Goal: Information Seeking & Learning: Learn about a topic

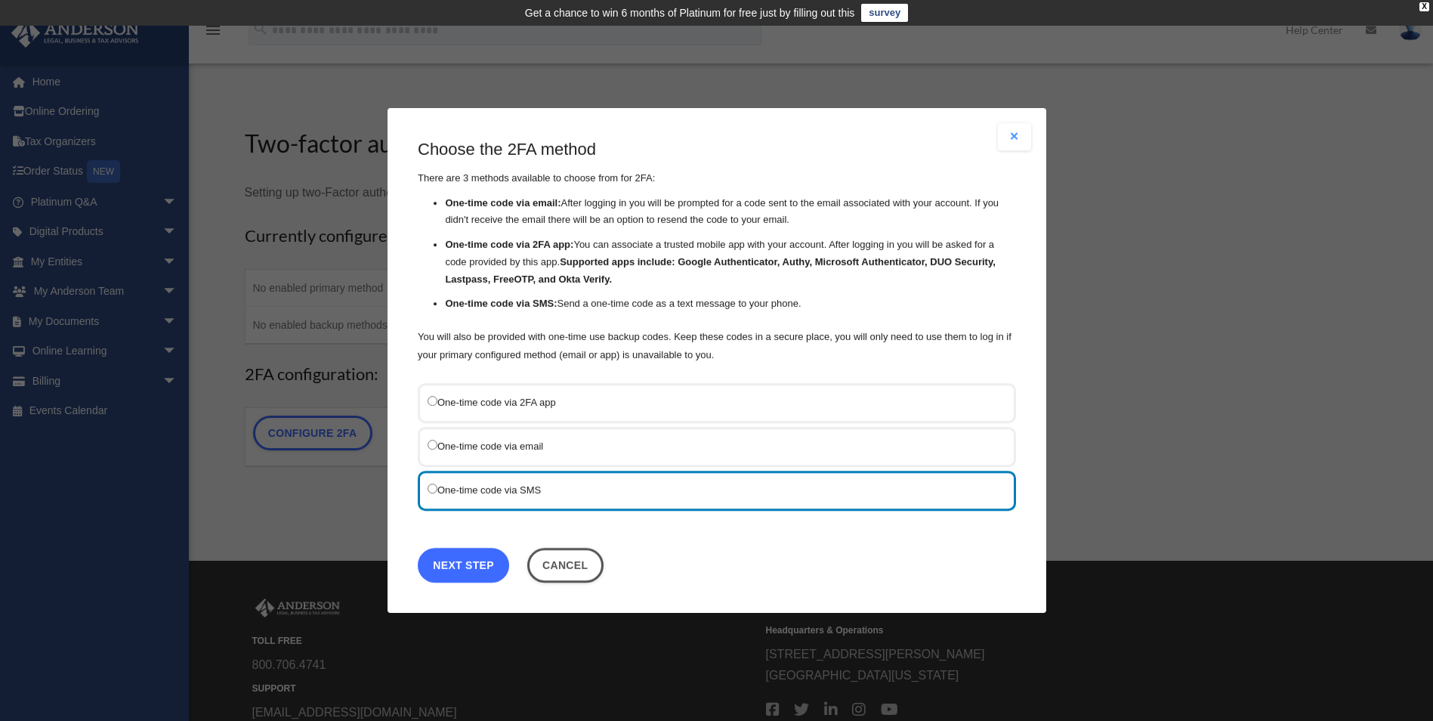
click at [459, 558] on link "Next Step" at bounding box center [463, 565] width 91 height 35
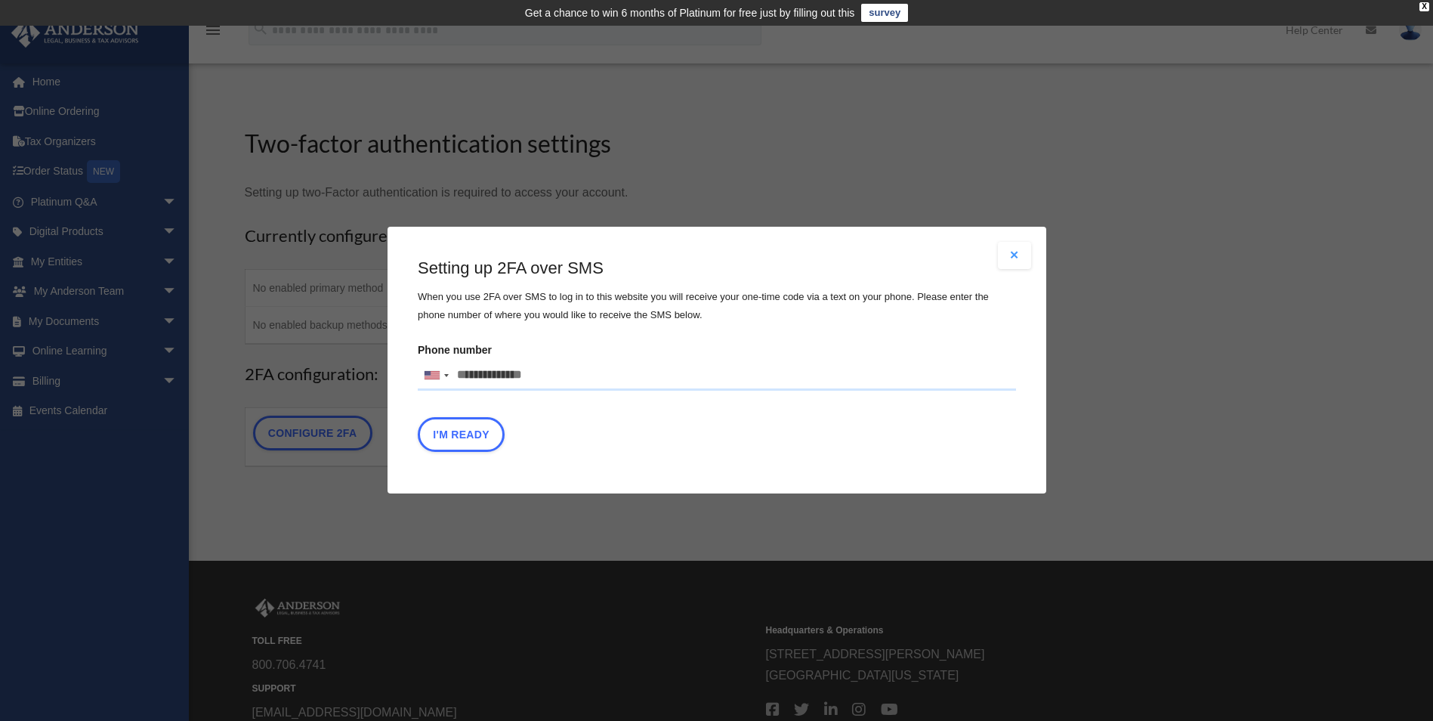
click at [515, 378] on input "Phone number United States +1 United Kingdom +44 Afghanistan (‫افغانستان‬‎) +93…" at bounding box center [717, 375] width 598 height 30
type input "**********"
click at [462, 438] on button "I'm Ready" at bounding box center [461, 435] width 87 height 35
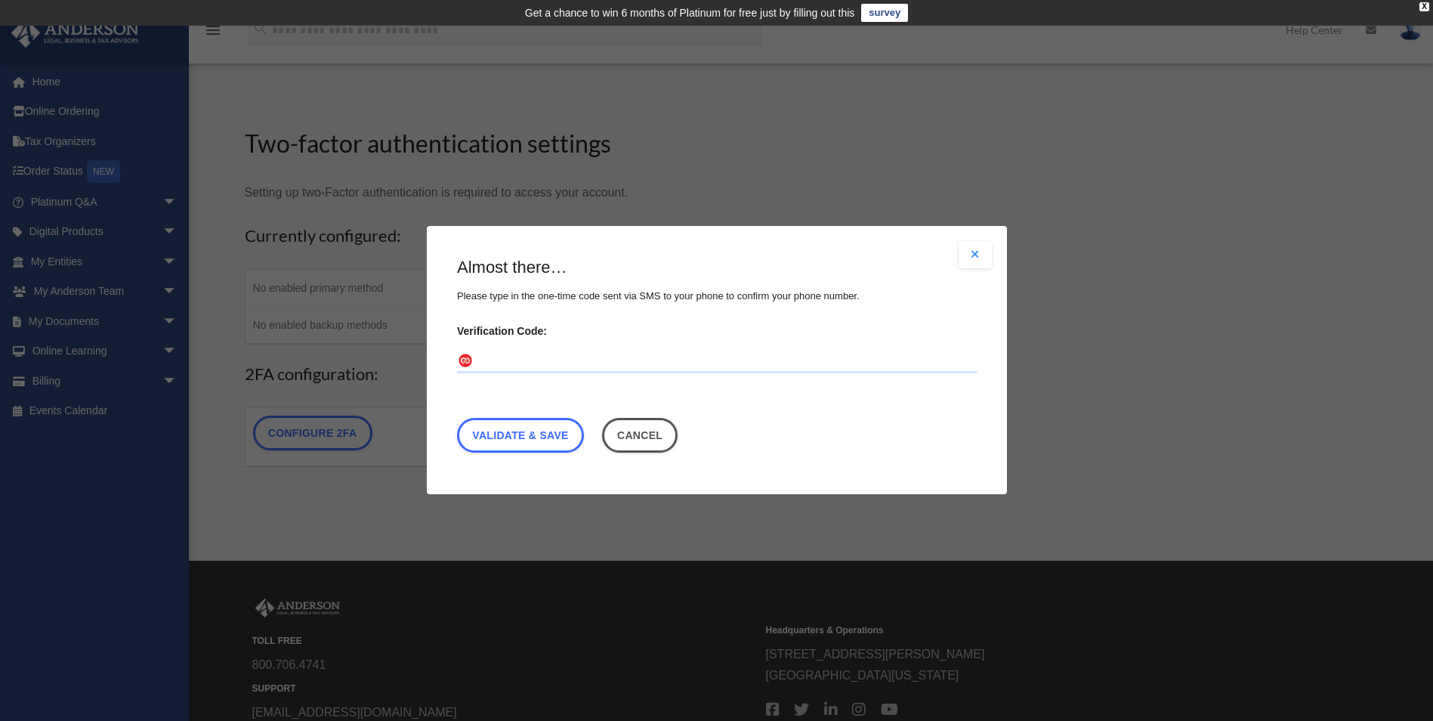
click at [556, 365] on input "Verification Code:" at bounding box center [717, 362] width 520 height 24
click at [810, 406] on div "Almost there… Please type in the one-time code sent via SMS to your phone to co…" at bounding box center [717, 358] width 520 height 204
click at [530, 438] on link "Validate & Save" at bounding box center [520, 436] width 127 height 35
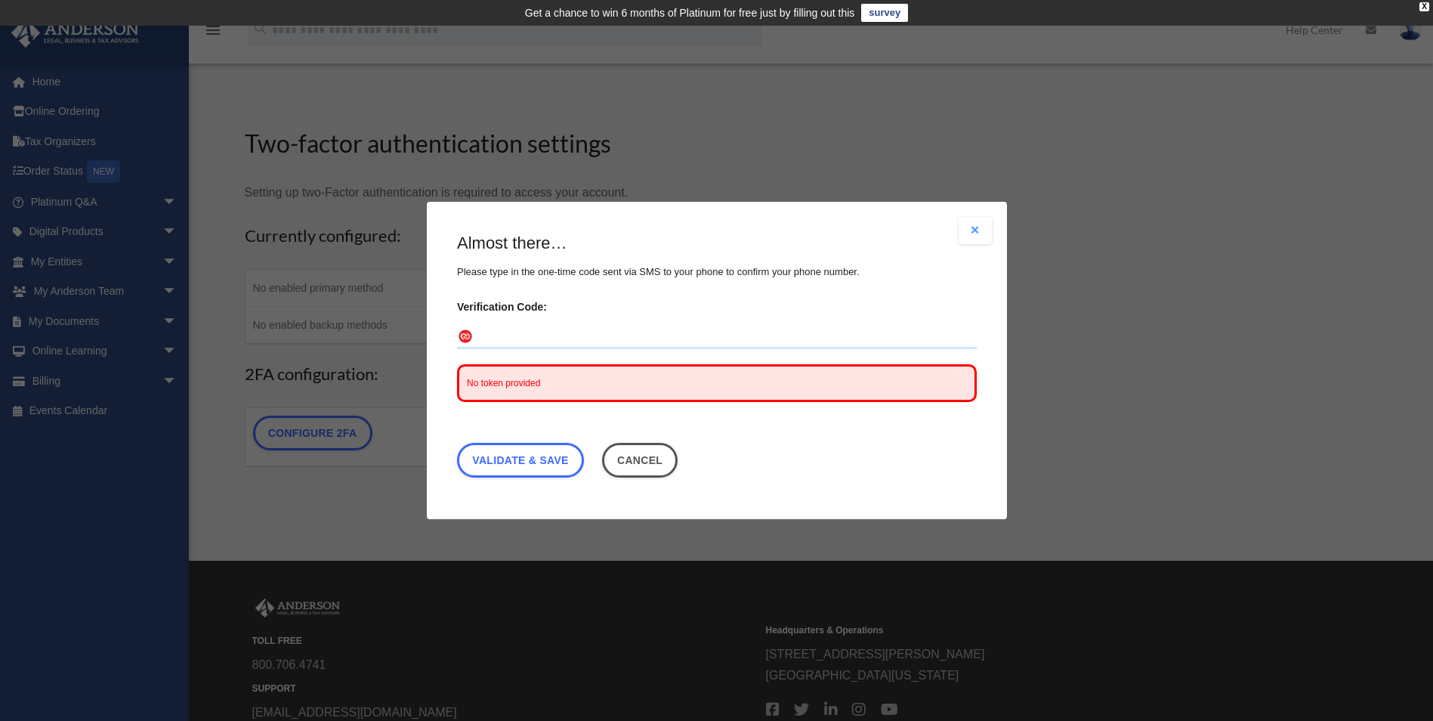
click at [533, 336] on input "Verification Code:" at bounding box center [717, 337] width 520 height 24
type input "******"
click at [539, 464] on link "Validate & Save" at bounding box center [520, 460] width 127 height 35
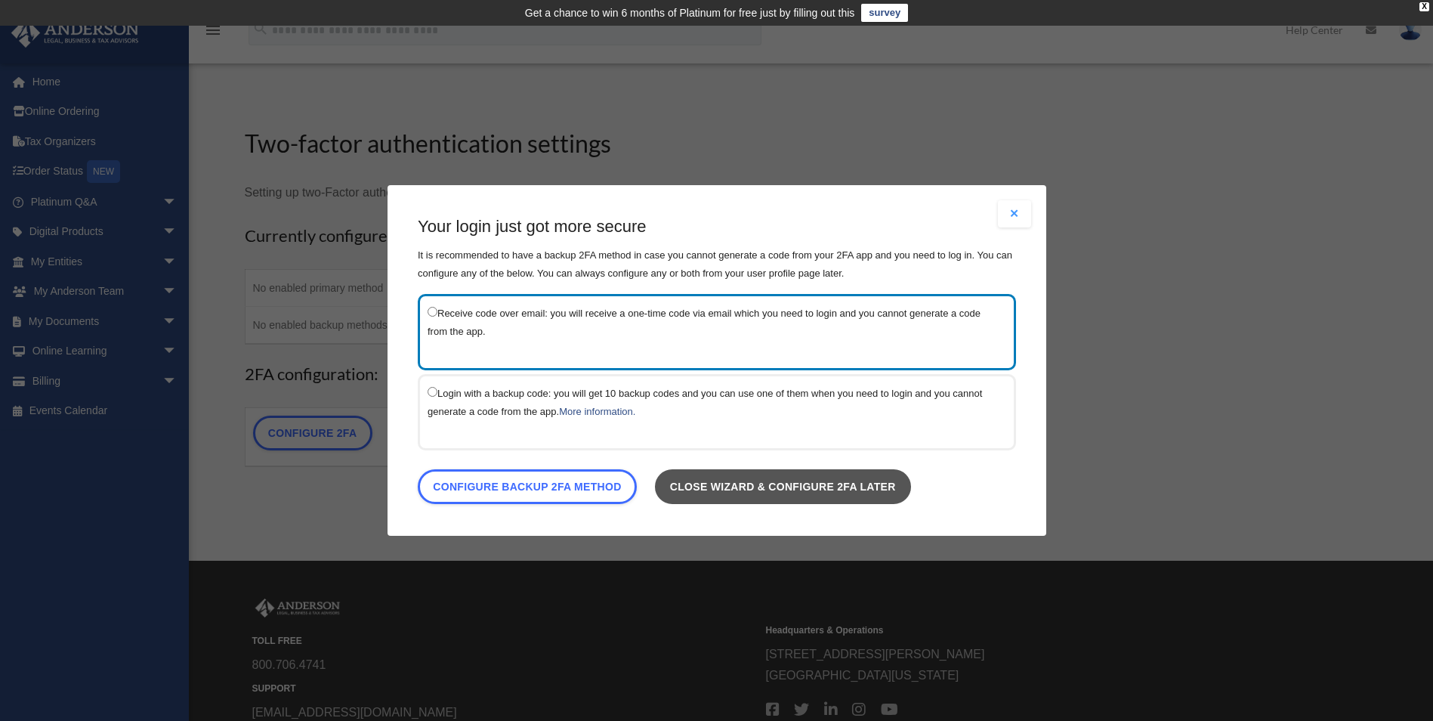
click at [769, 490] on link "Close wizard & configure 2FA later" at bounding box center [782, 486] width 256 height 35
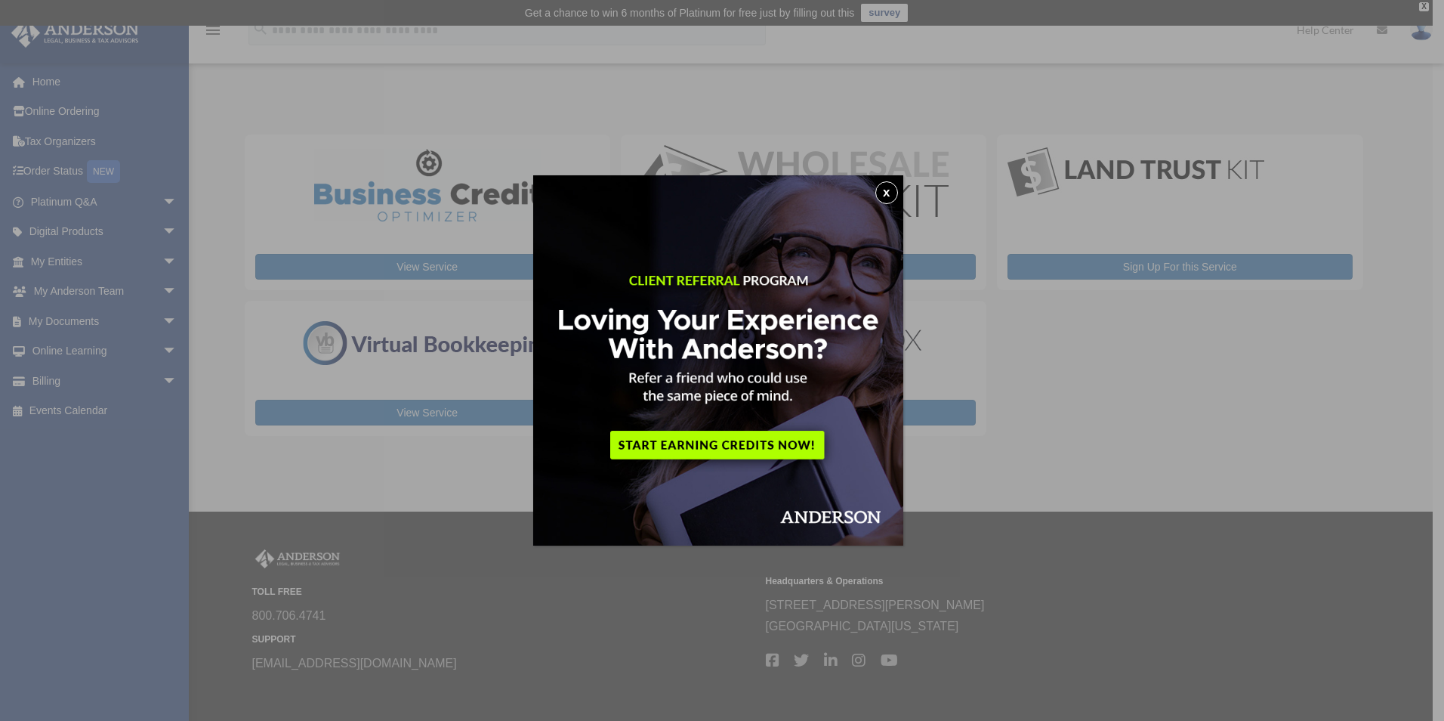
click at [894, 191] on button "x" at bounding box center [887, 192] width 23 height 23
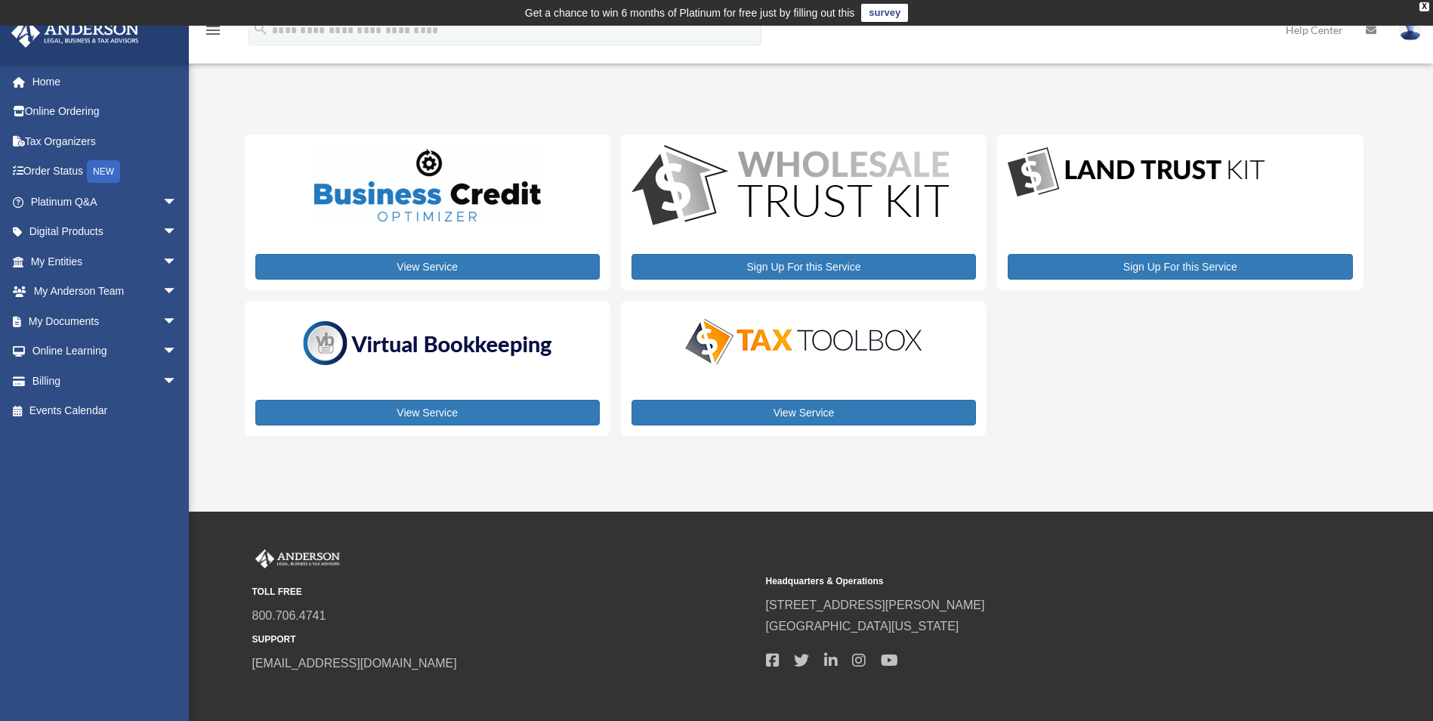
click at [232, 144] on div "My Services date_range Published on Last updated August 8, 2024 July 2, 2020 by…" at bounding box center [811, 277] width 1163 height 352
click at [162, 295] on span "arrow_drop_down" at bounding box center [177, 292] width 30 height 31
click at [162, 259] on span "arrow_drop_down" at bounding box center [177, 261] width 30 height 31
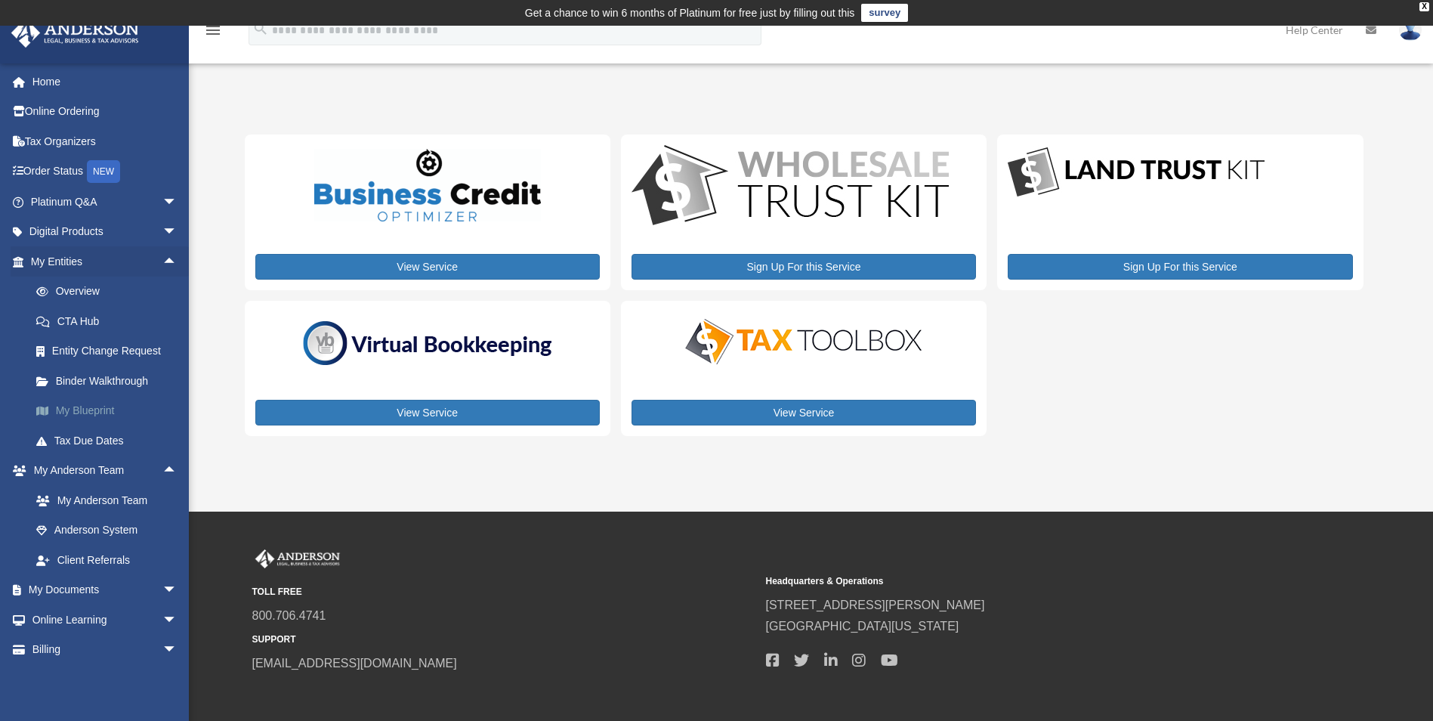
click at [96, 409] on link "My Blueprint" at bounding box center [110, 411] width 179 height 30
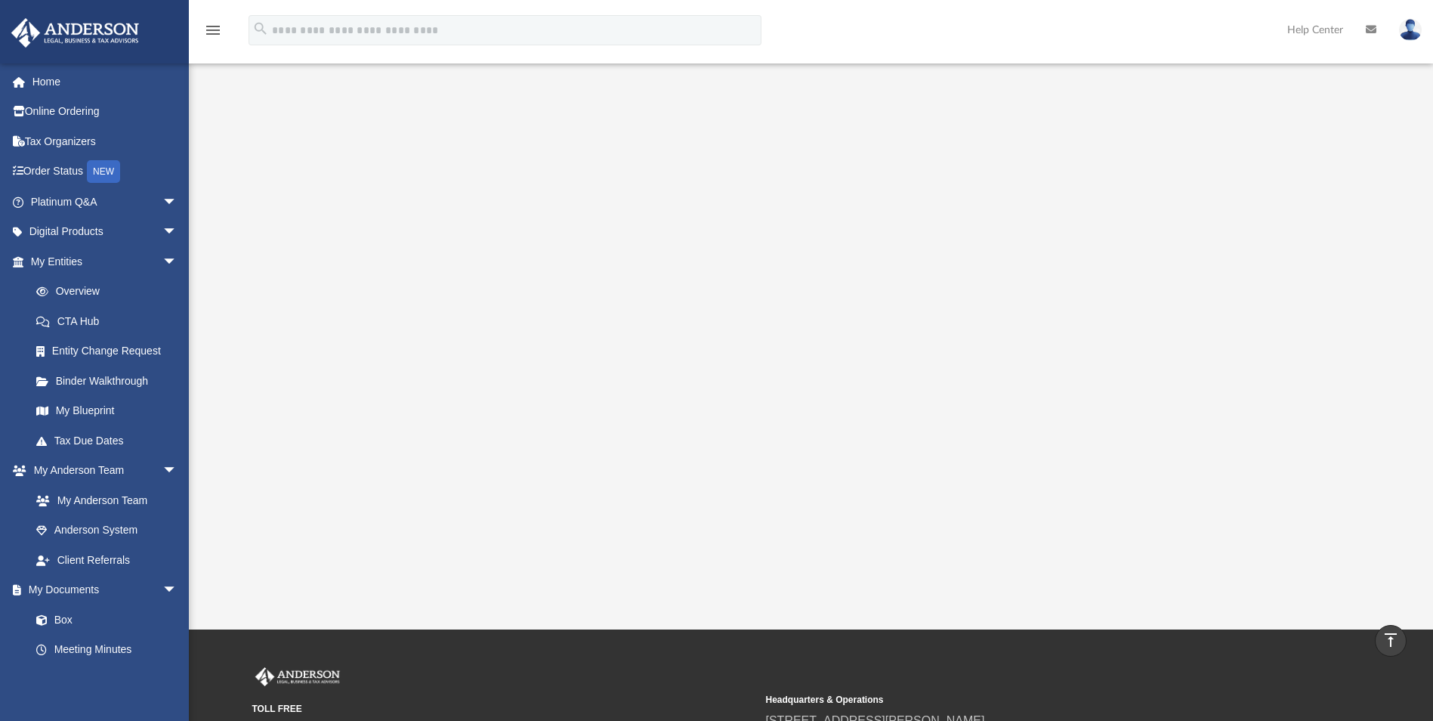
scroll to position [151, 0]
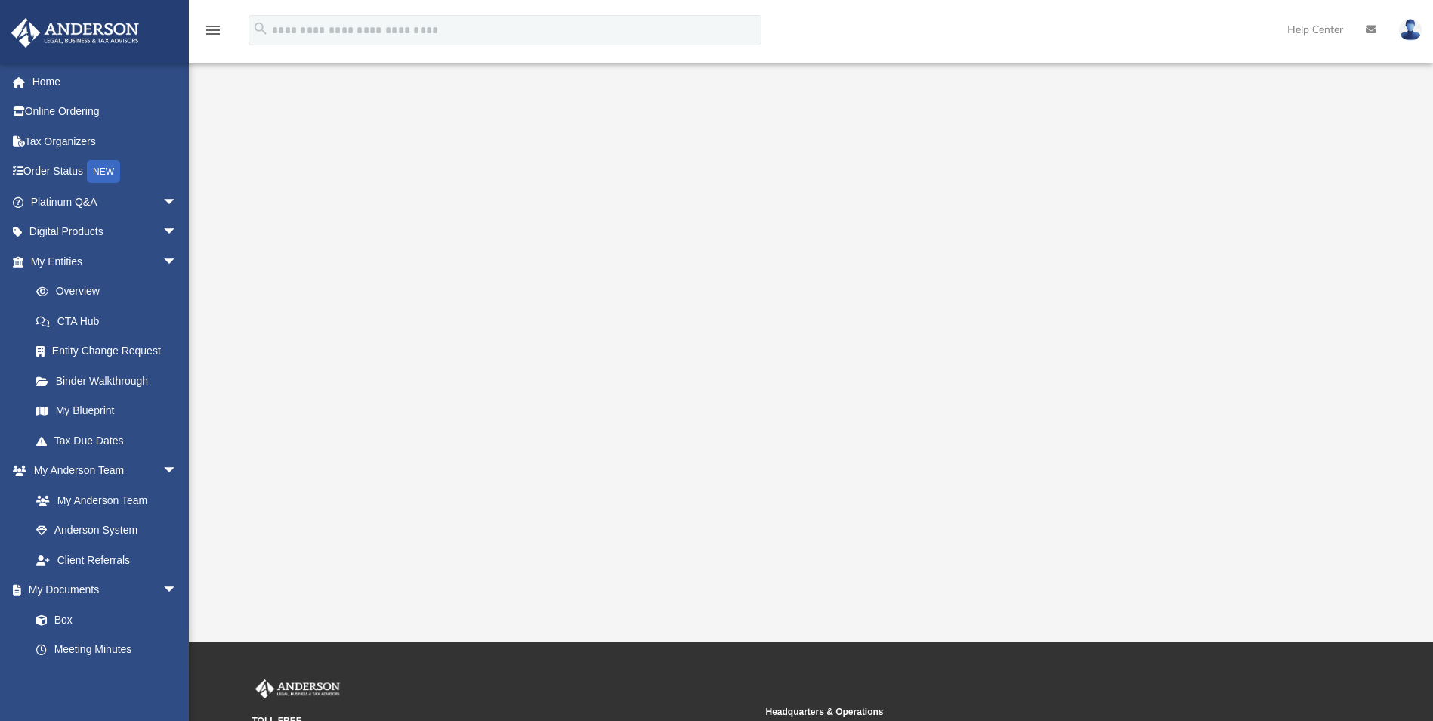
click at [1318, 307] on div at bounding box center [811, 282] width 1120 height 604
click at [1321, 322] on div at bounding box center [811, 282] width 1120 height 604
click at [1280, 329] on div at bounding box center [811, 282] width 1120 height 604
click at [360, 147] on div at bounding box center [811, 282] width 1120 height 604
click at [59, 82] on link "Home" at bounding box center [106, 81] width 190 height 30
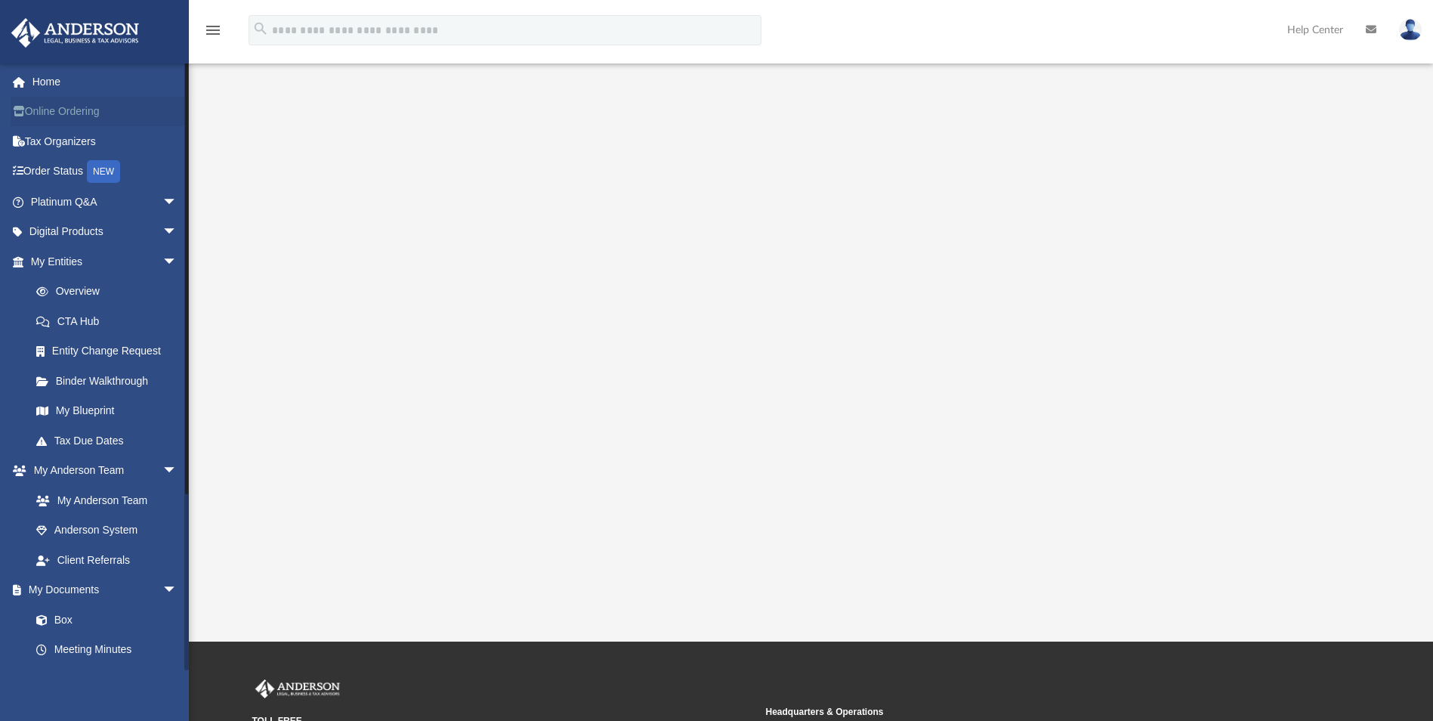
click at [64, 115] on link "Online Ordering" at bounding box center [106, 112] width 190 height 30
click at [55, 84] on link "Home" at bounding box center [106, 81] width 190 height 30
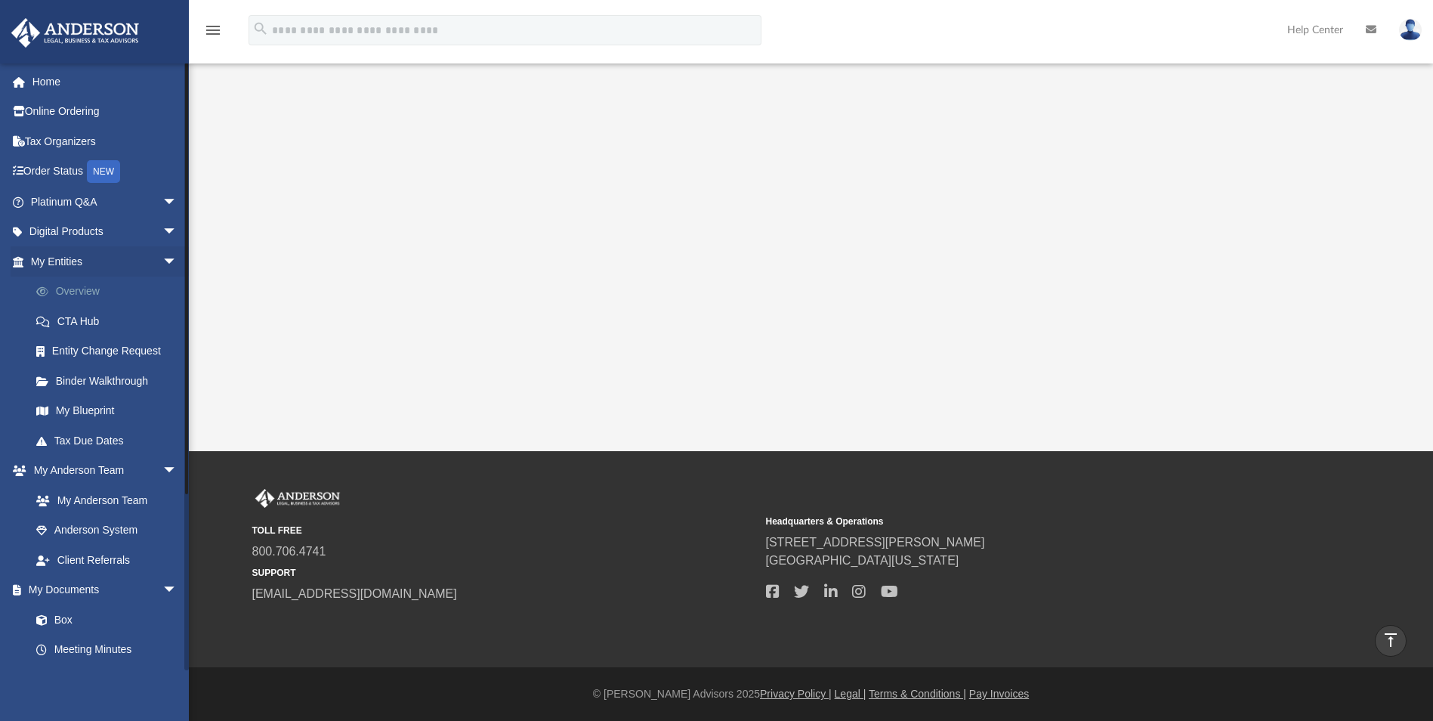
scroll to position [0, 0]
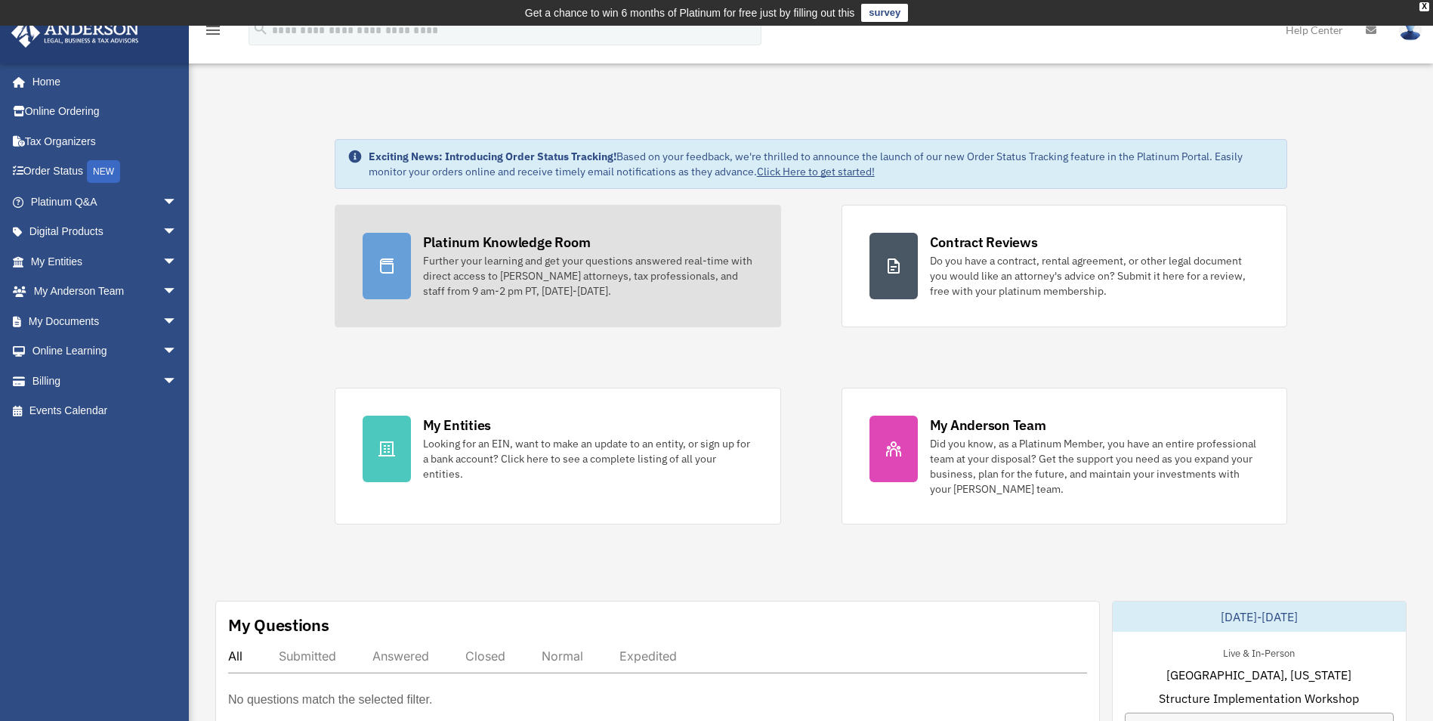
click at [502, 270] on div "Further your learning and get your questions answered real-time with direct acc…" at bounding box center [588, 275] width 330 height 45
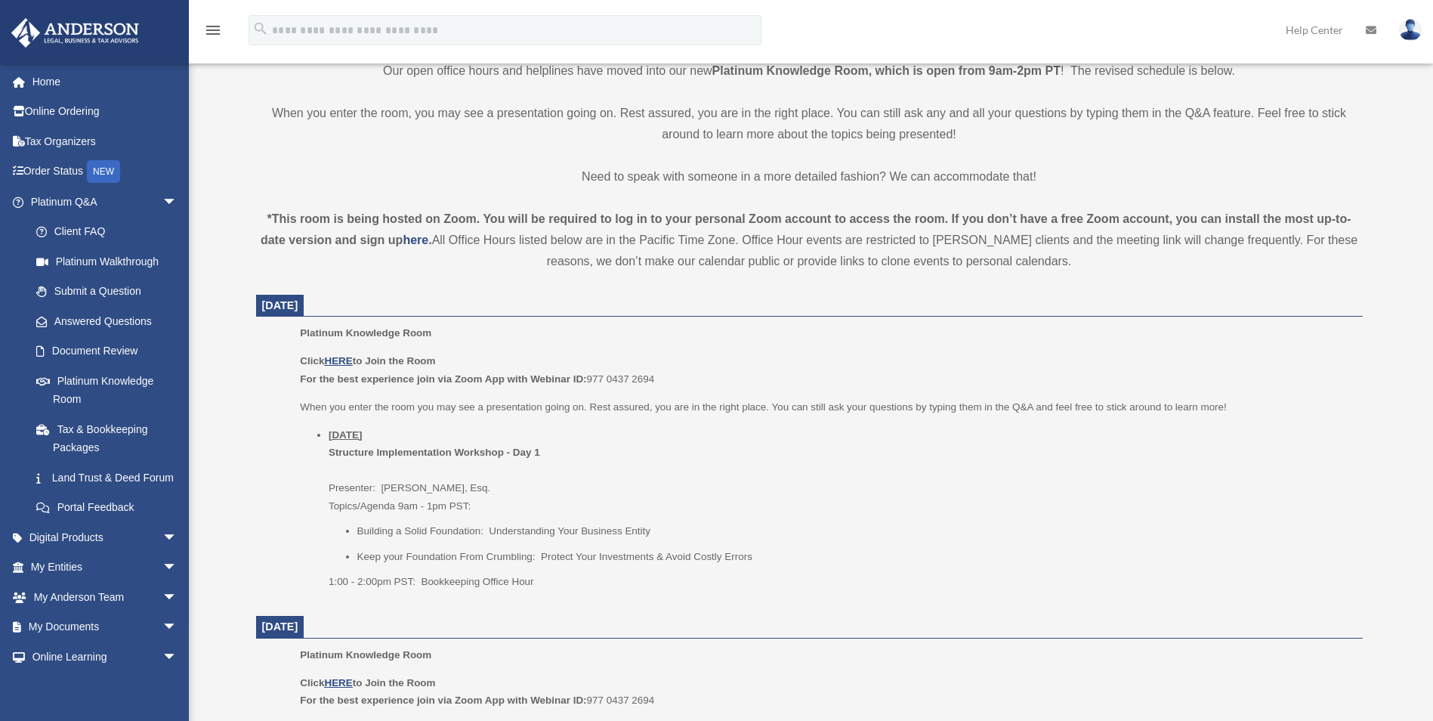
scroll to position [404, 0]
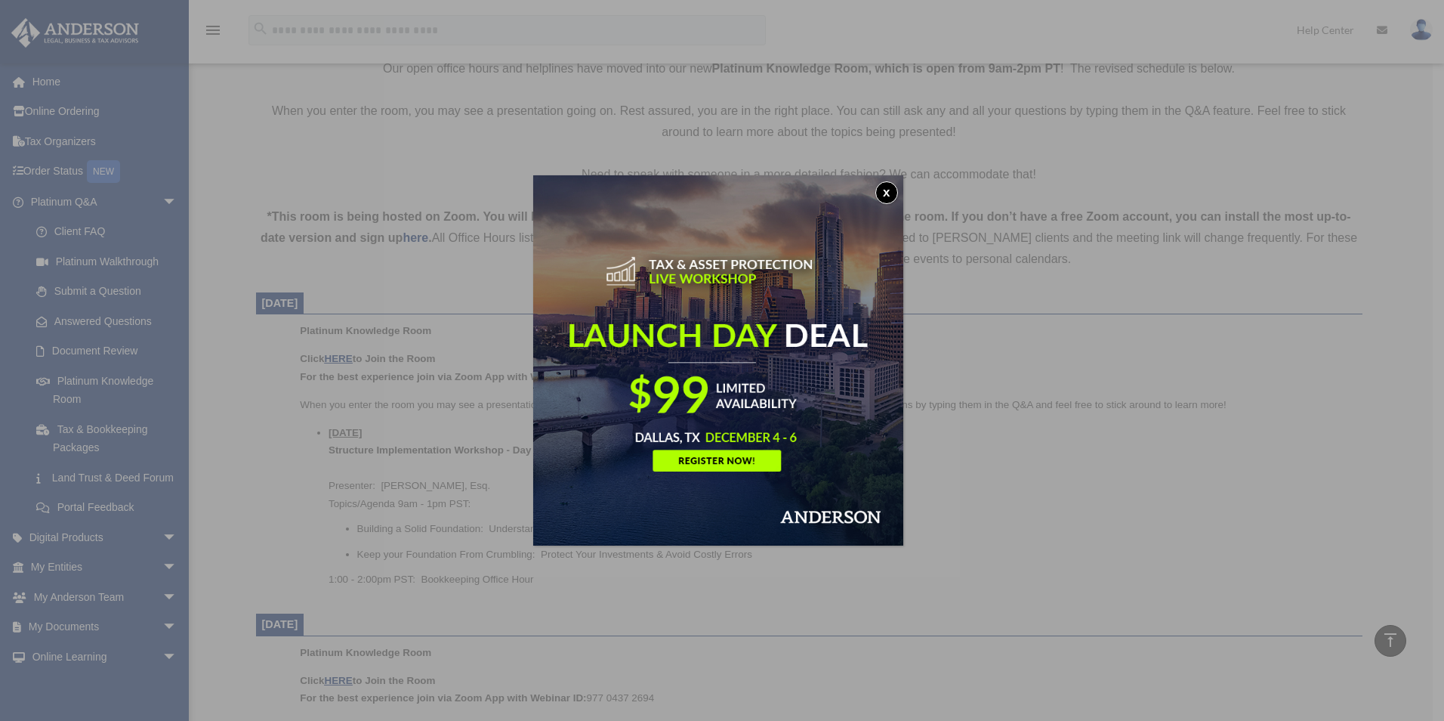
click at [891, 196] on button "x" at bounding box center [887, 192] width 23 height 23
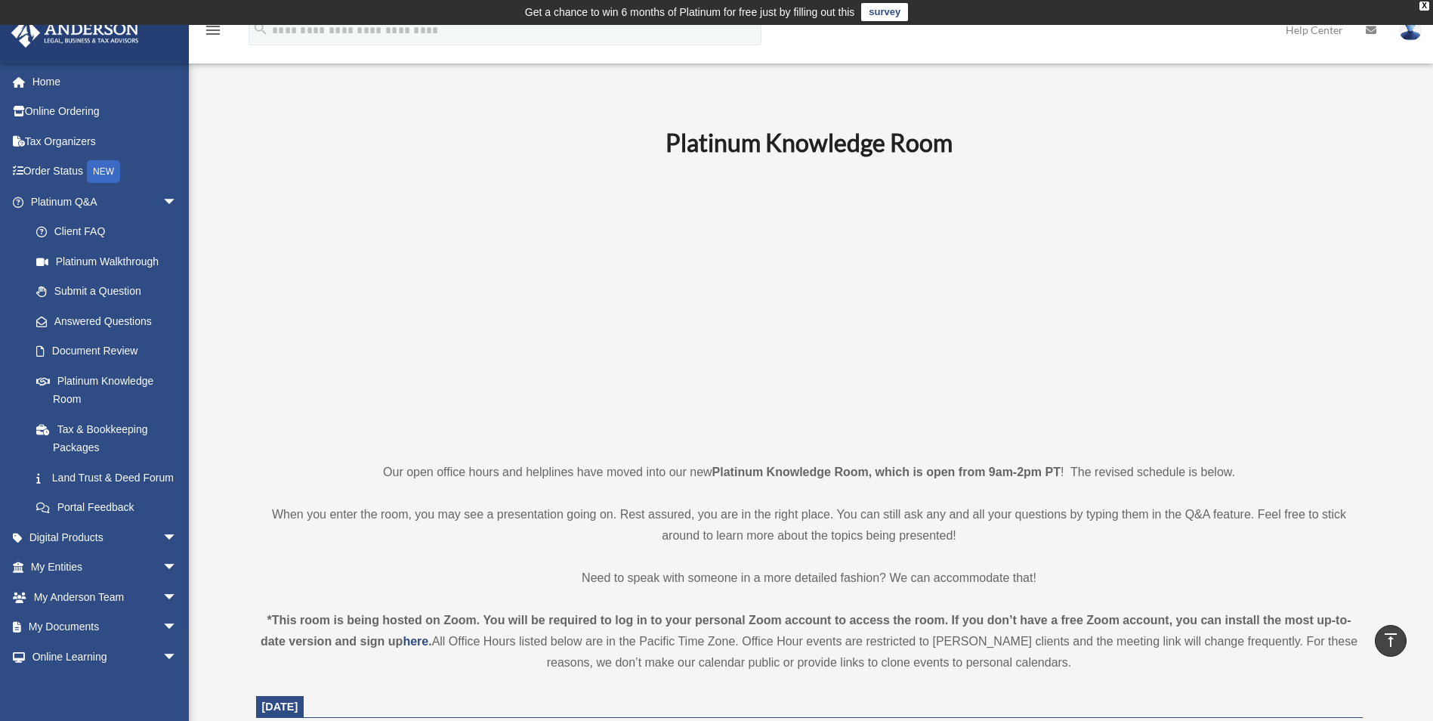
scroll to position [0, 0]
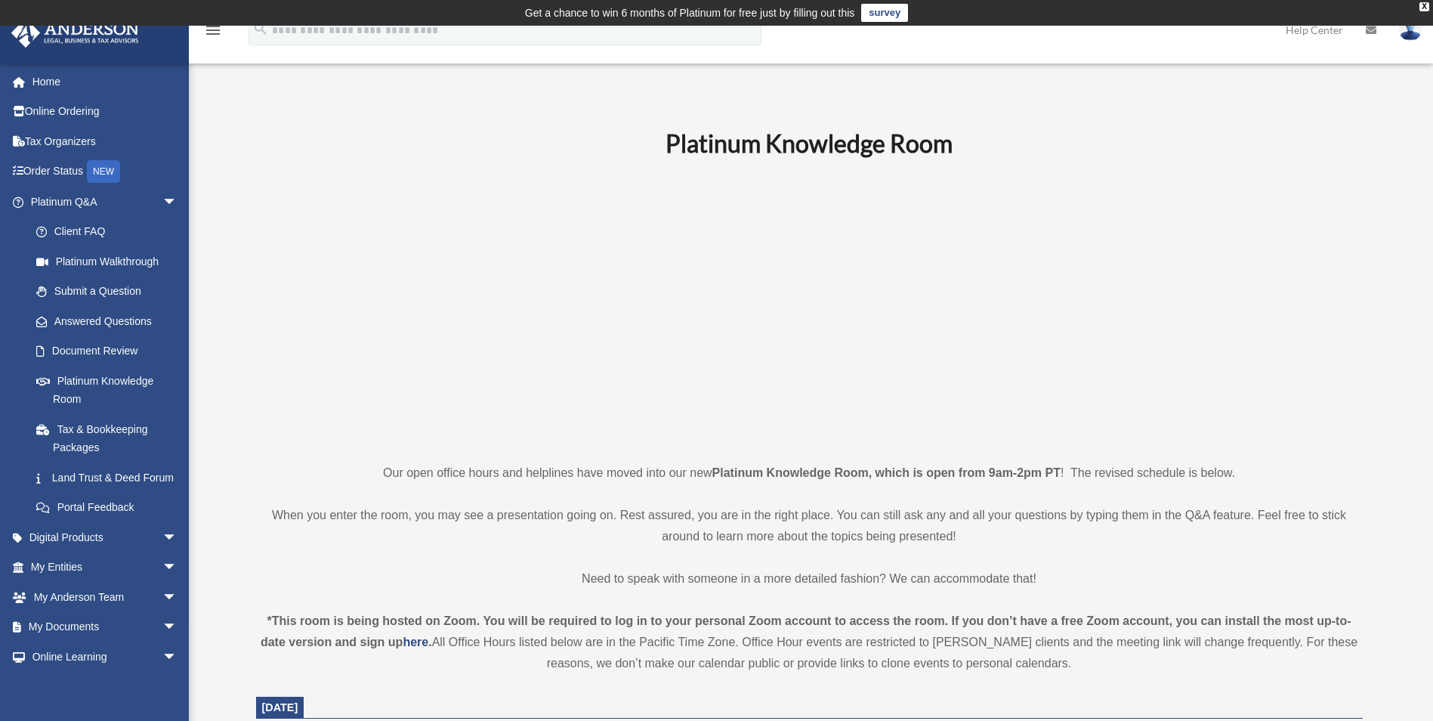
click at [440, 288] on p at bounding box center [809, 310] width 1107 height 262
click at [360, 227] on p at bounding box center [809, 310] width 1107 height 262
click at [317, 198] on p at bounding box center [809, 310] width 1107 height 262
drag, startPoint x: 384, startPoint y: 193, endPoint x: 375, endPoint y: 188, distance: 10.5
click at [384, 193] on p at bounding box center [809, 310] width 1107 height 262
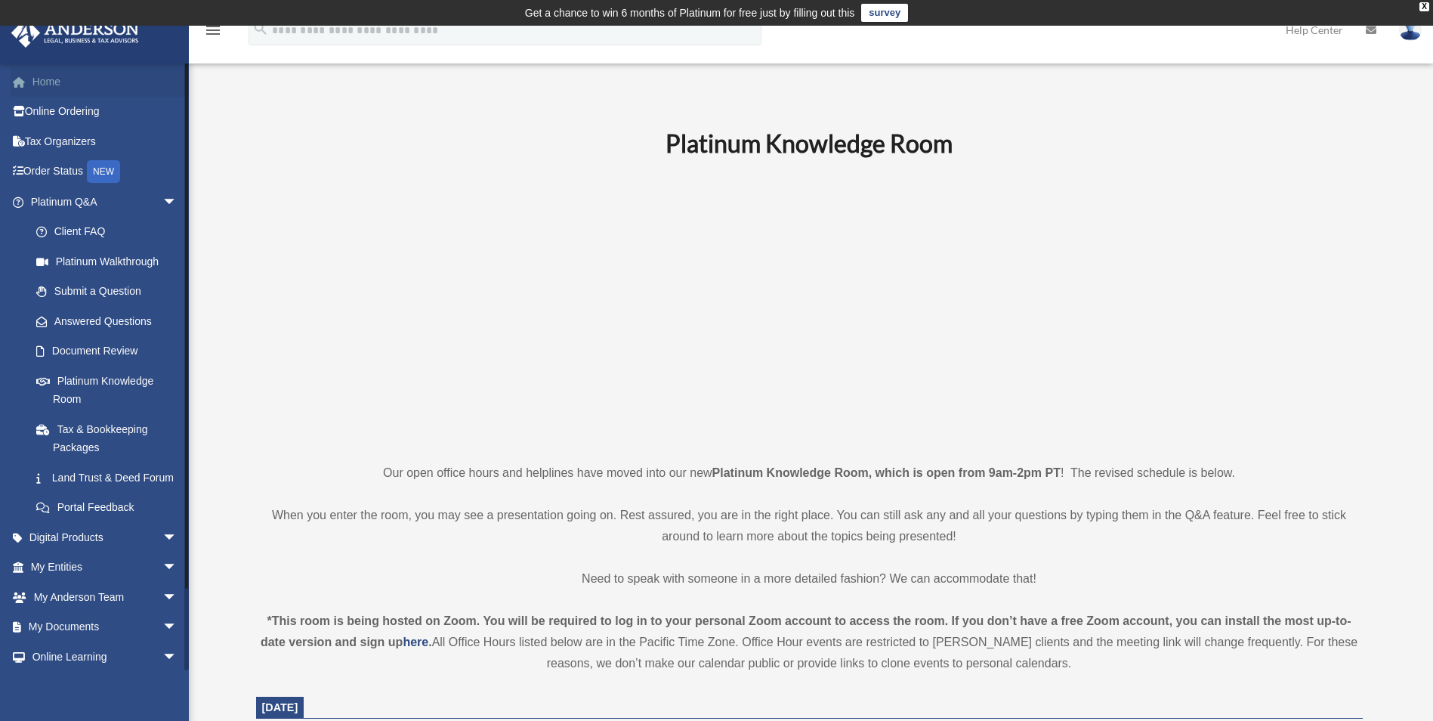
click at [61, 81] on link "Home" at bounding box center [106, 81] width 190 height 30
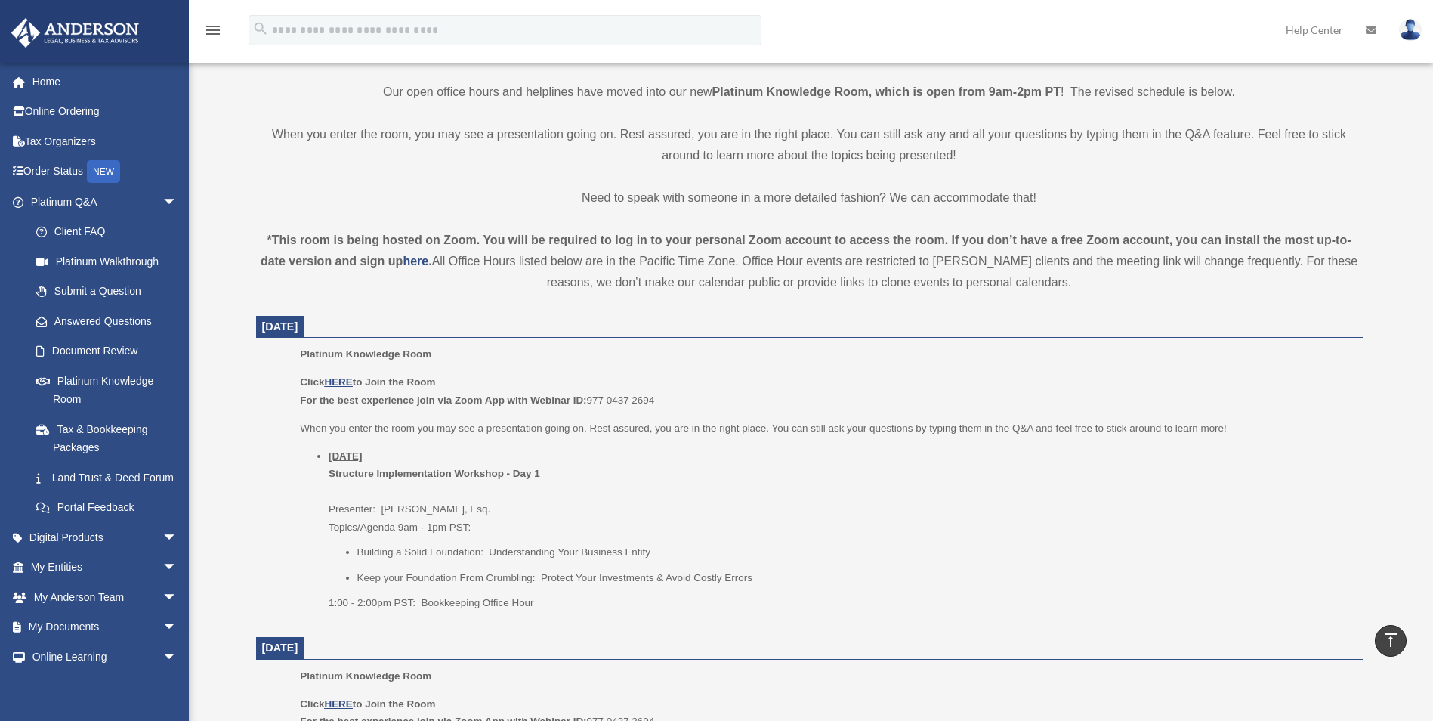
scroll to position [378, 0]
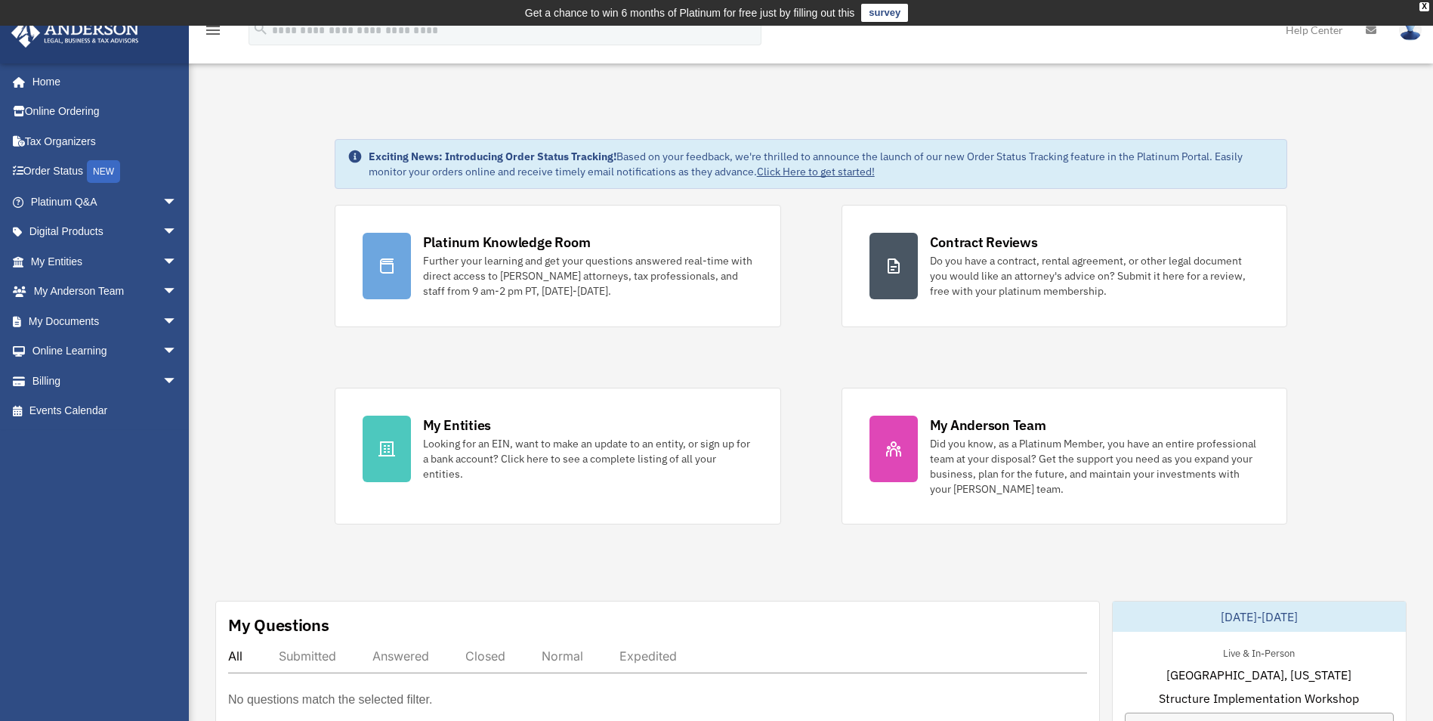
click at [77, 200] on link "Platinum Q&A arrow_drop_down" at bounding box center [106, 202] width 190 height 30
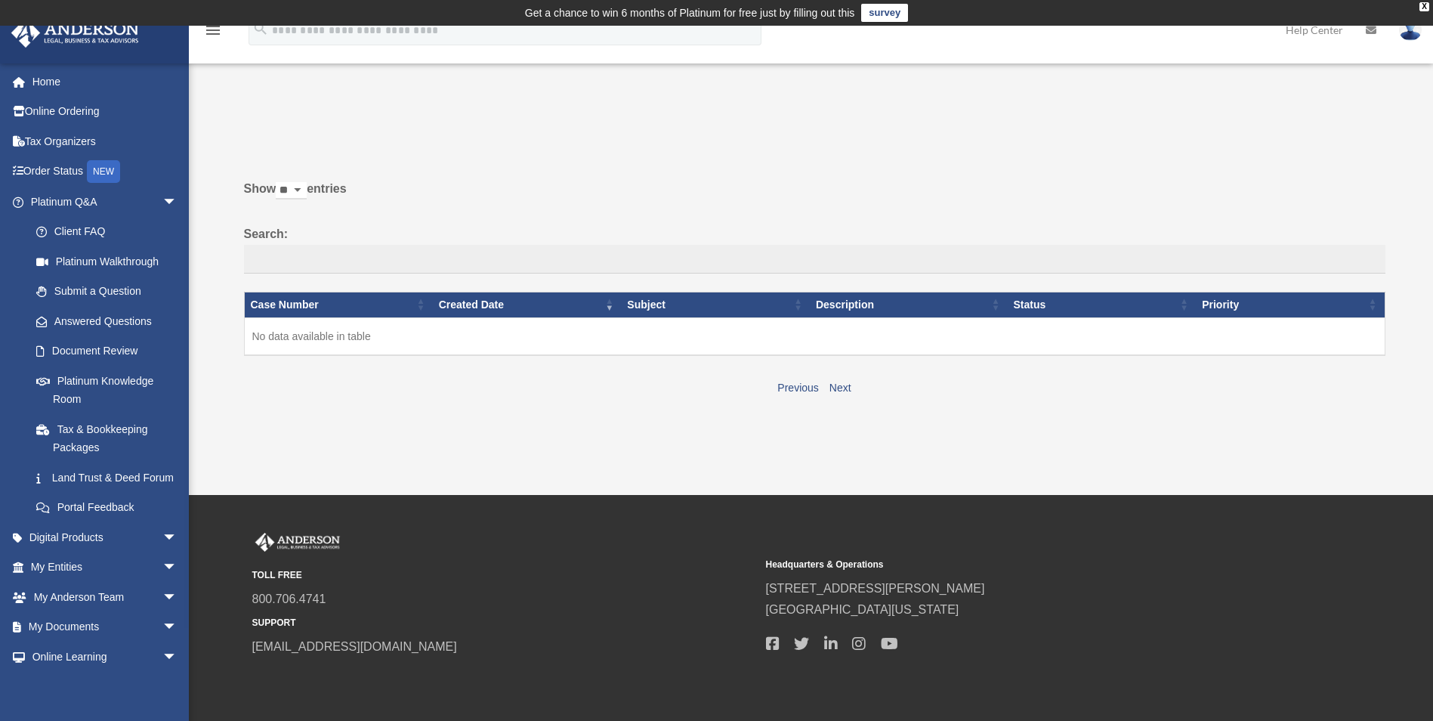
click at [541, 136] on p at bounding box center [809, 137] width 1152 height 21
click at [54, 169] on link "Order Status NEW" at bounding box center [106, 171] width 190 height 31
click at [48, 108] on link "Online Ordering" at bounding box center [106, 112] width 190 height 30
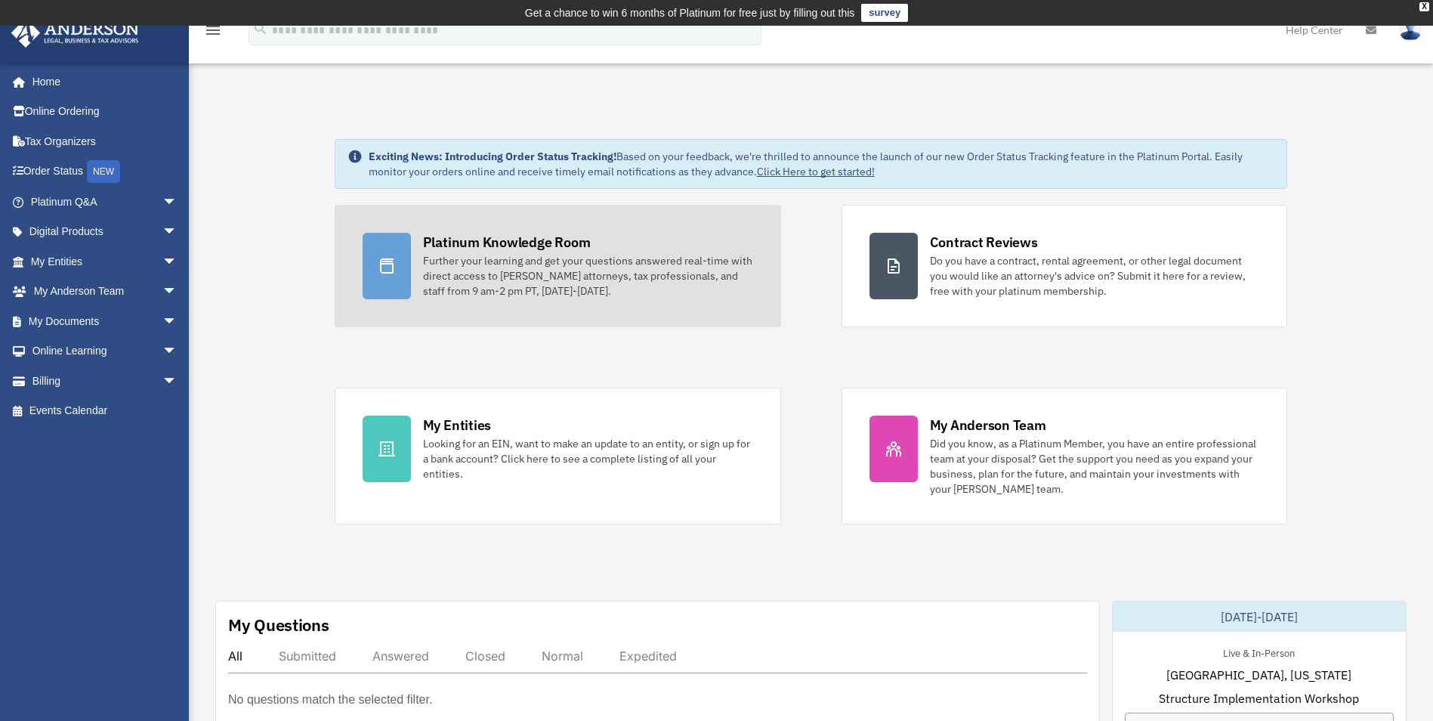
click at [563, 280] on div "Further your learning and get your questions answered real-time with direct acc…" at bounding box center [588, 275] width 330 height 45
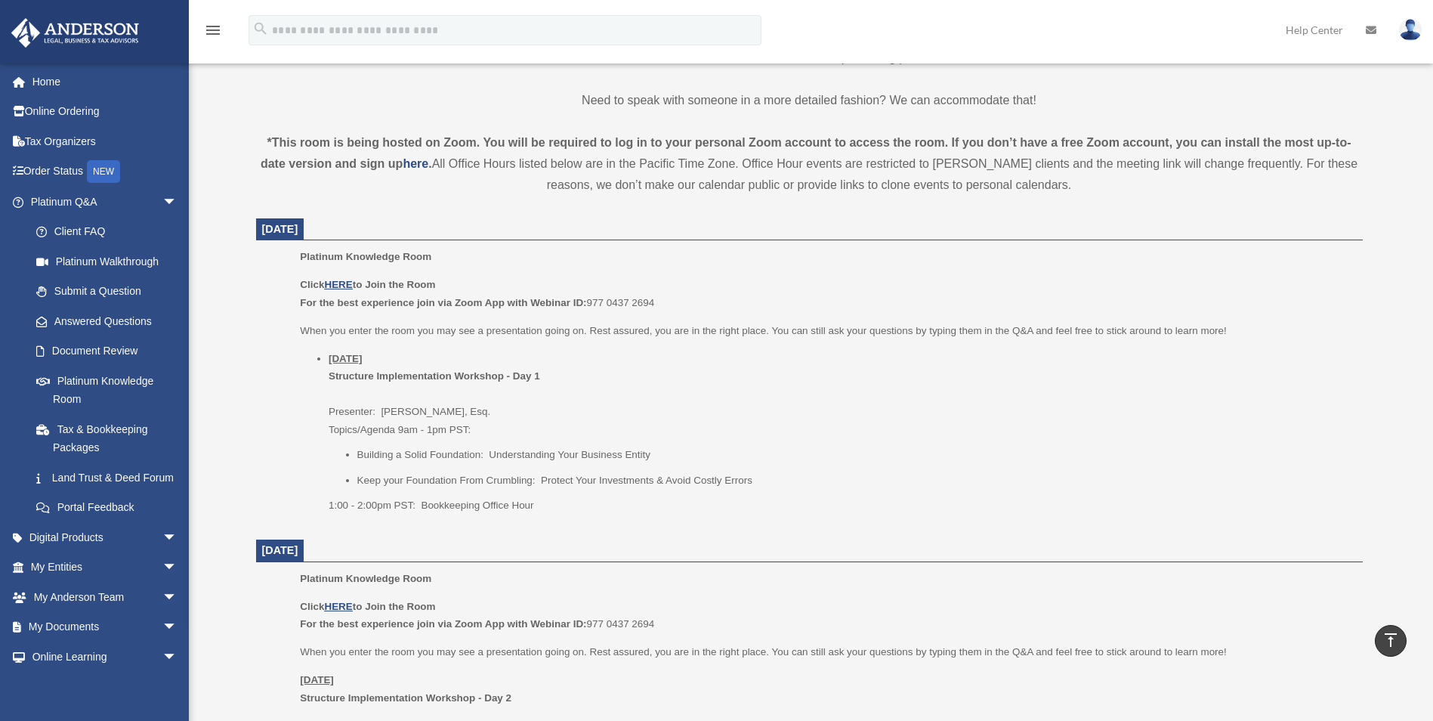
scroll to position [480, 0]
click at [799, 413] on li "Thursday, September 25 Structure Implementation Workshop - Day 1 Presenter: Gwe…" at bounding box center [841, 430] width 1024 height 165
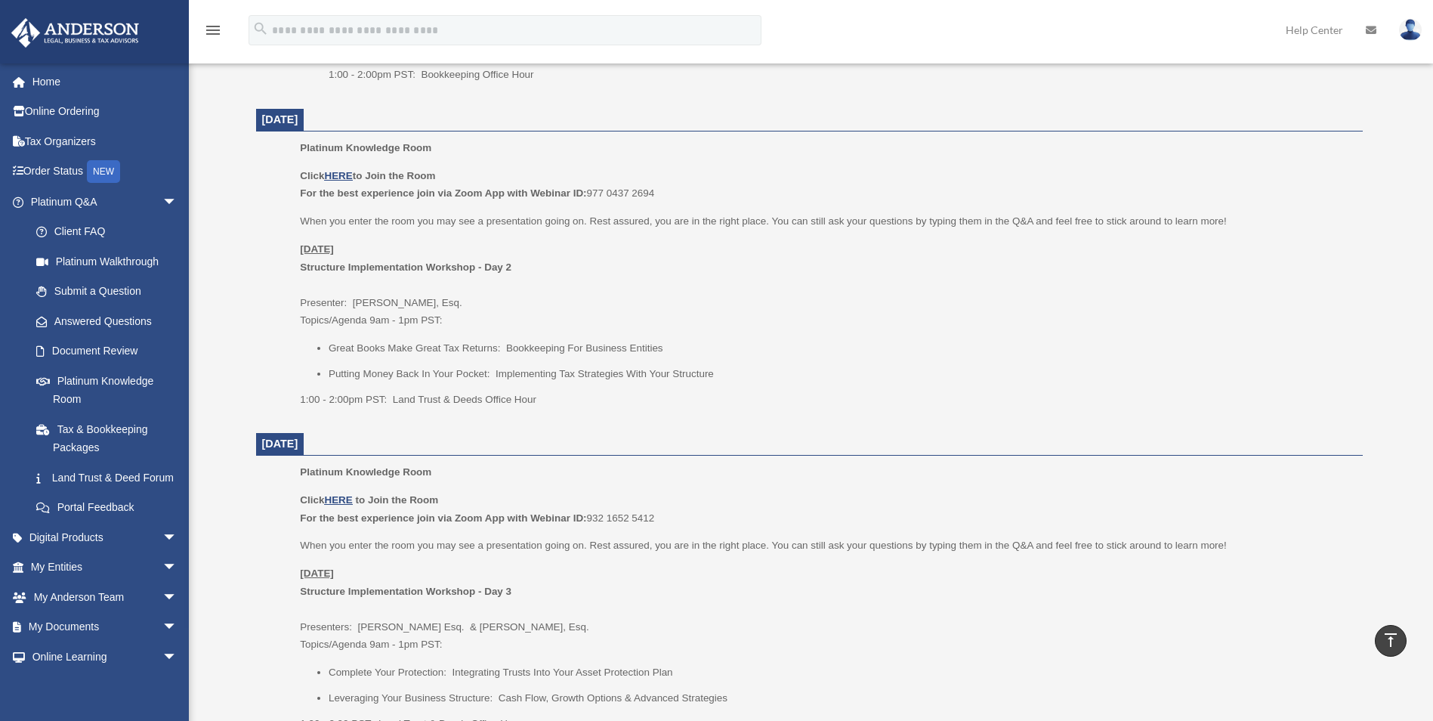
scroll to position [933, 0]
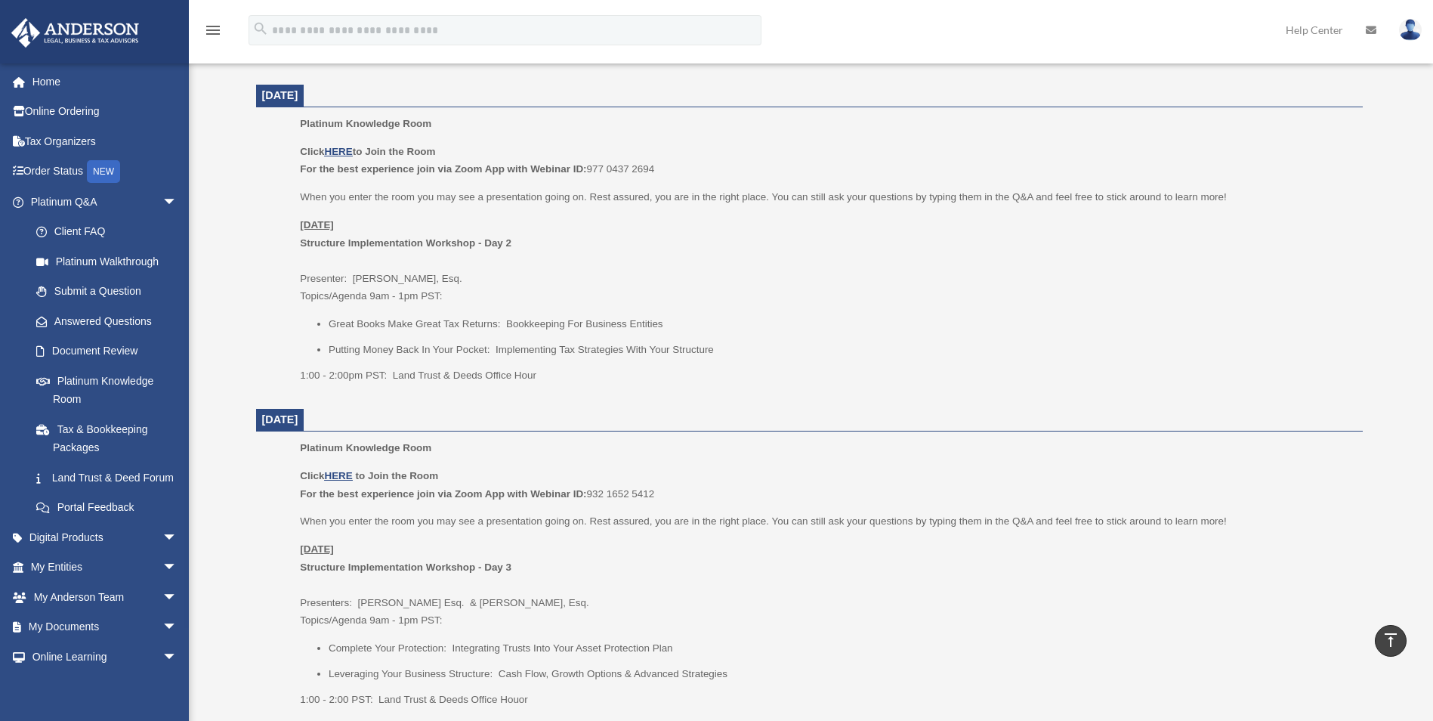
click at [813, 363] on div "Click HERE to Join the Room For the best experience join via Zoom App with Webi…" at bounding box center [826, 263] width 1052 height 241
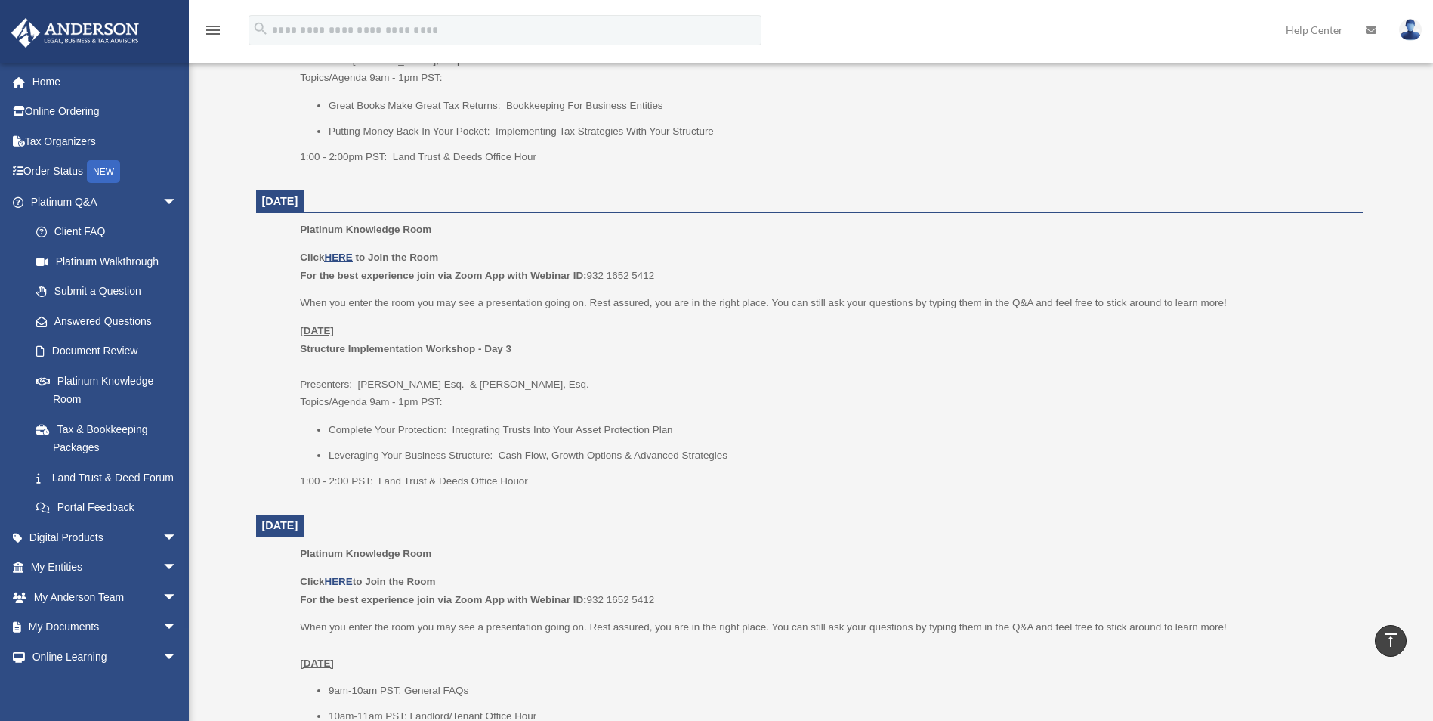
scroll to position [1160, 0]
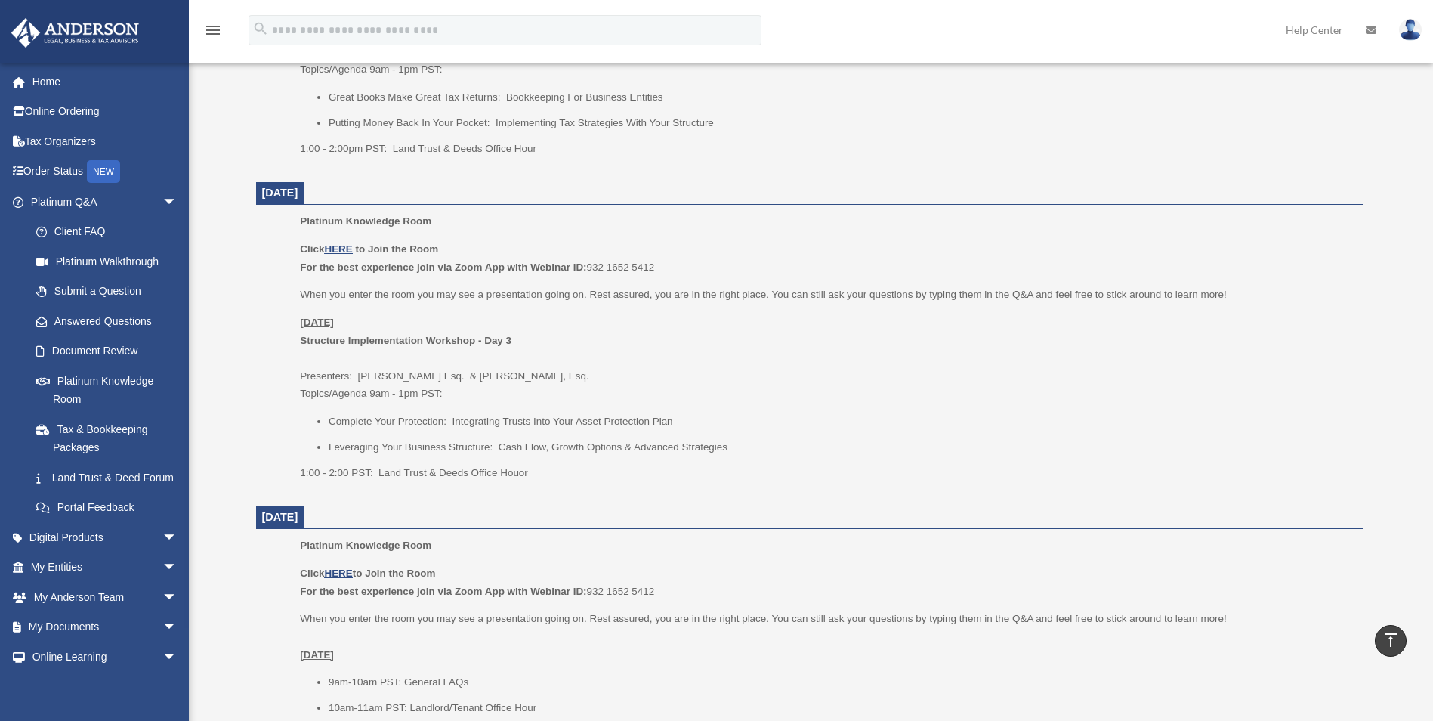
click at [793, 408] on div "Click HERE to Join the Room For the best experience join via Zoom App with Webi…" at bounding box center [826, 360] width 1052 height 241
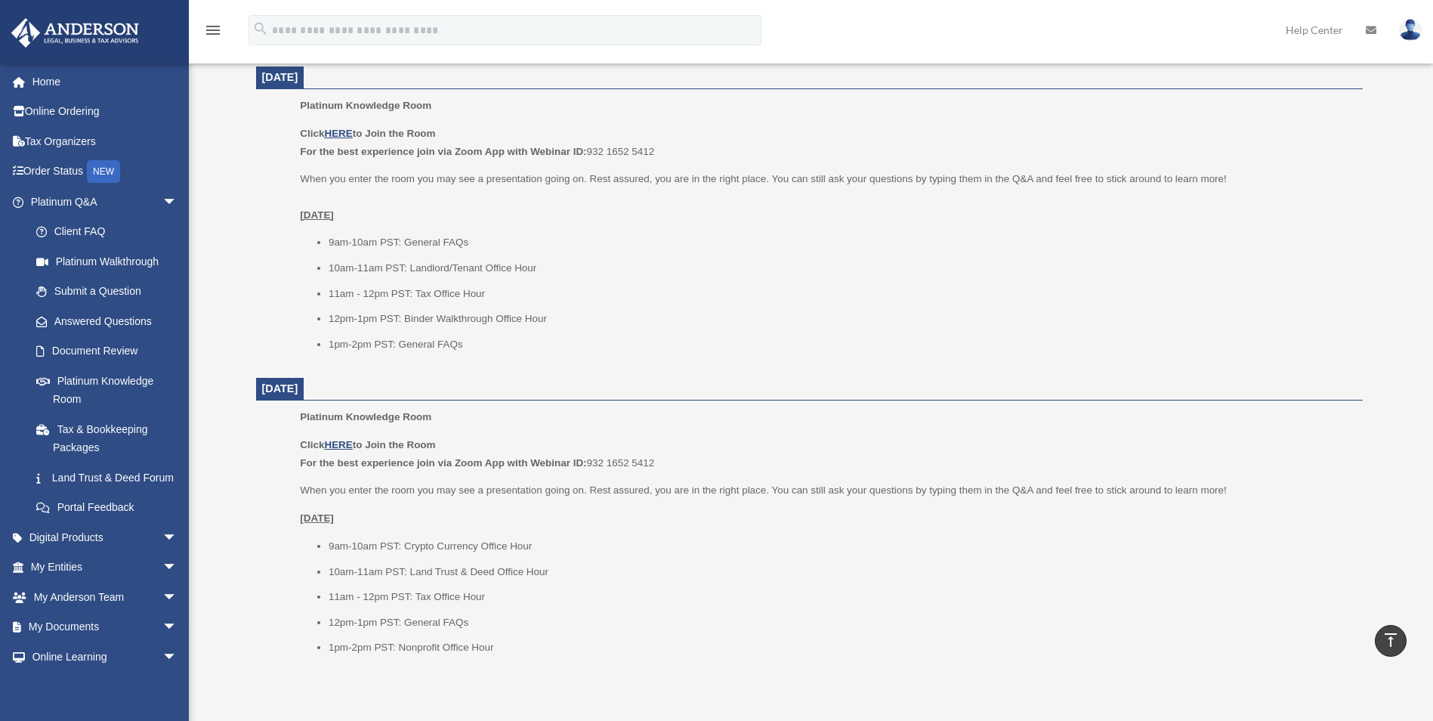
scroll to position [1613, 0]
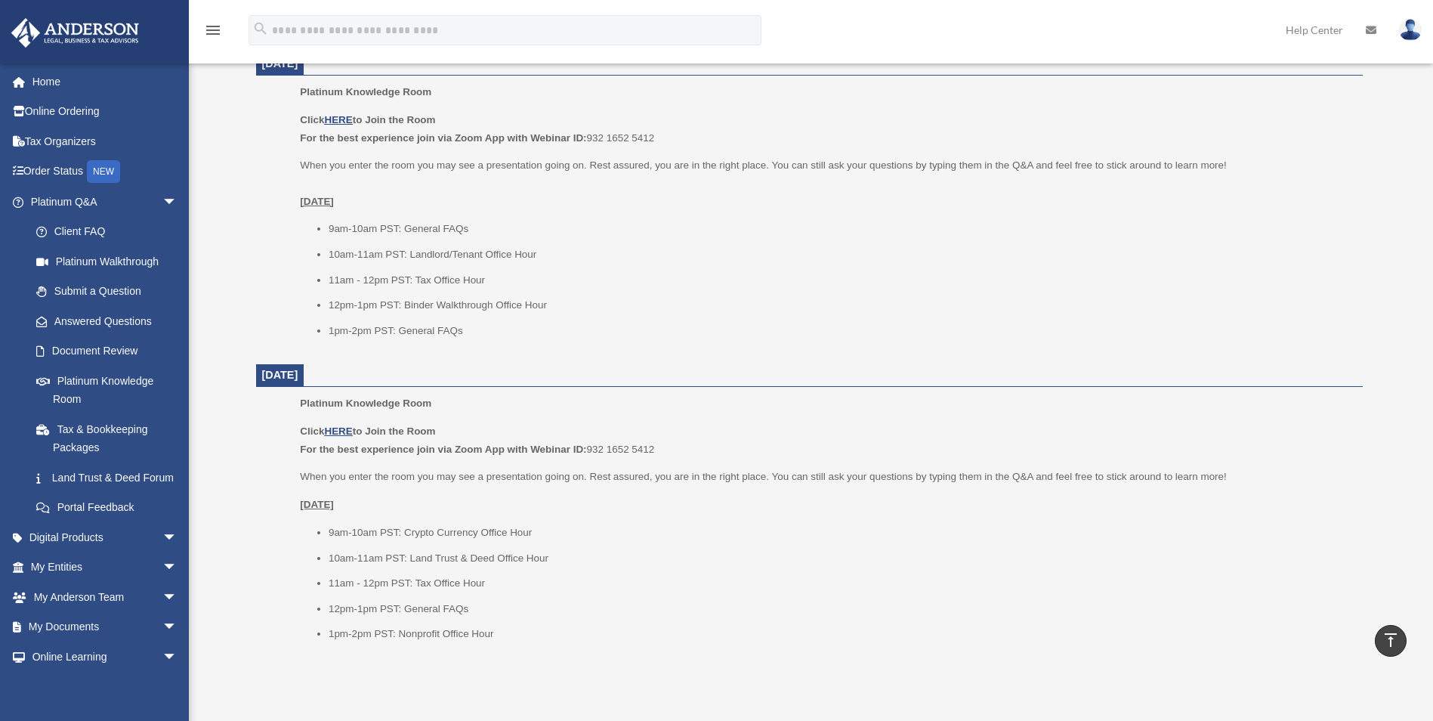
click at [793, 408] on p "Platinum Knowledge Room" at bounding box center [826, 403] width 1052 height 18
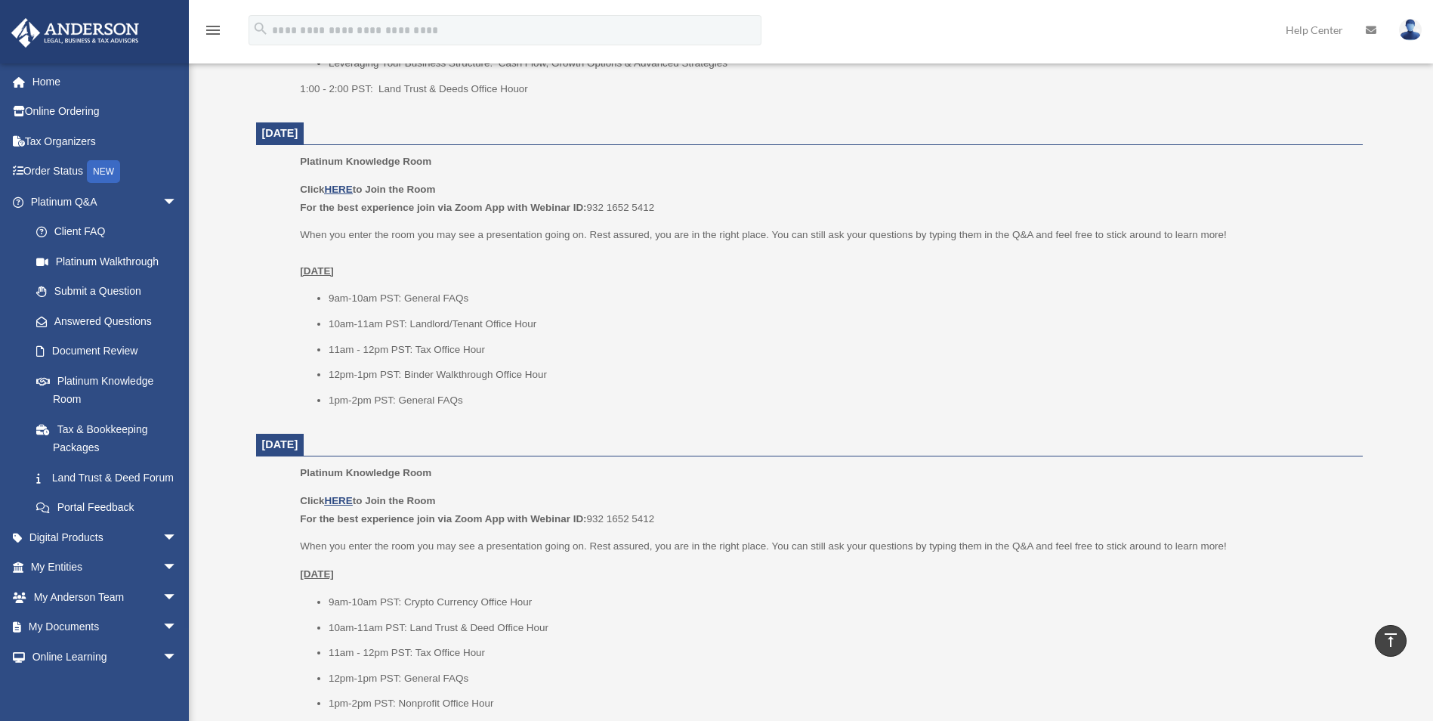
scroll to position [1537, 0]
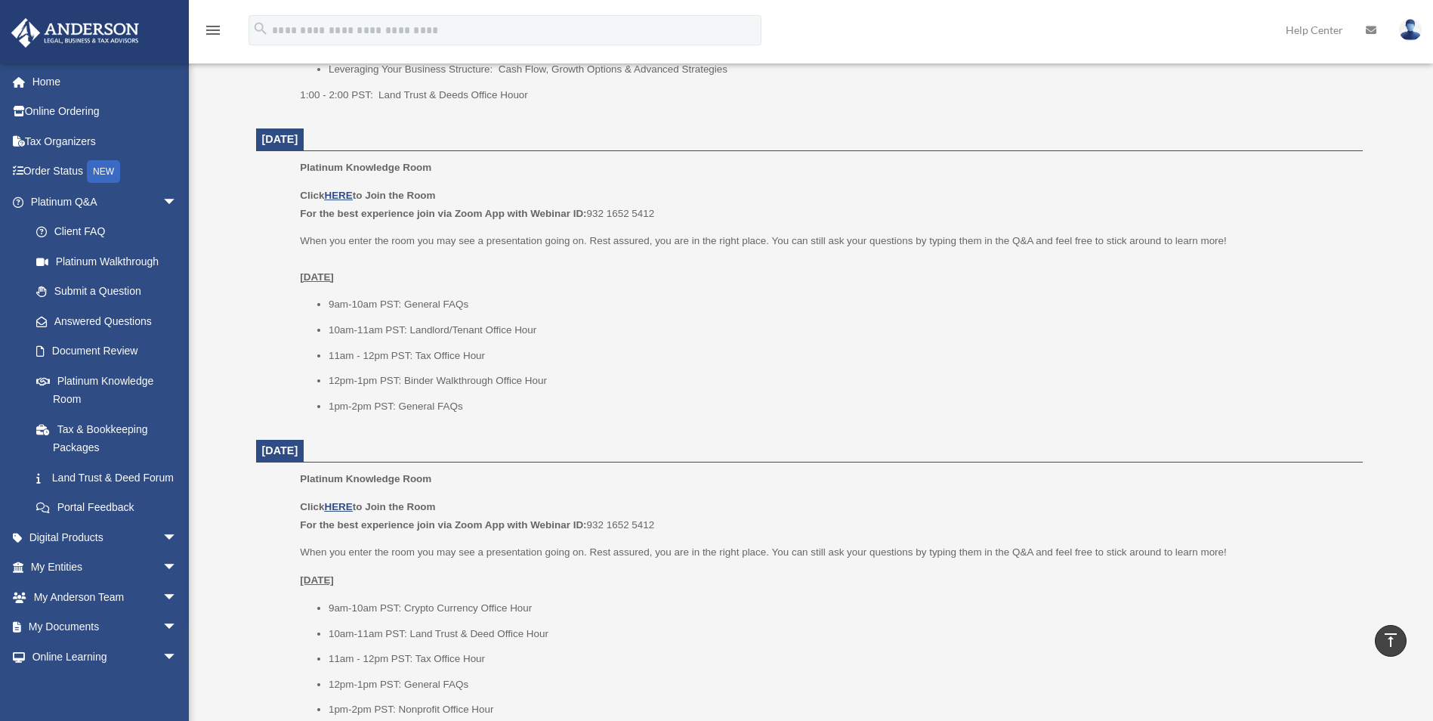
click at [693, 393] on ul "9am-10am PST: General FAQs 10am-11am PST: Landlord/Tenant Office Hour 11am - 12…" at bounding box center [826, 354] width 1052 height 119
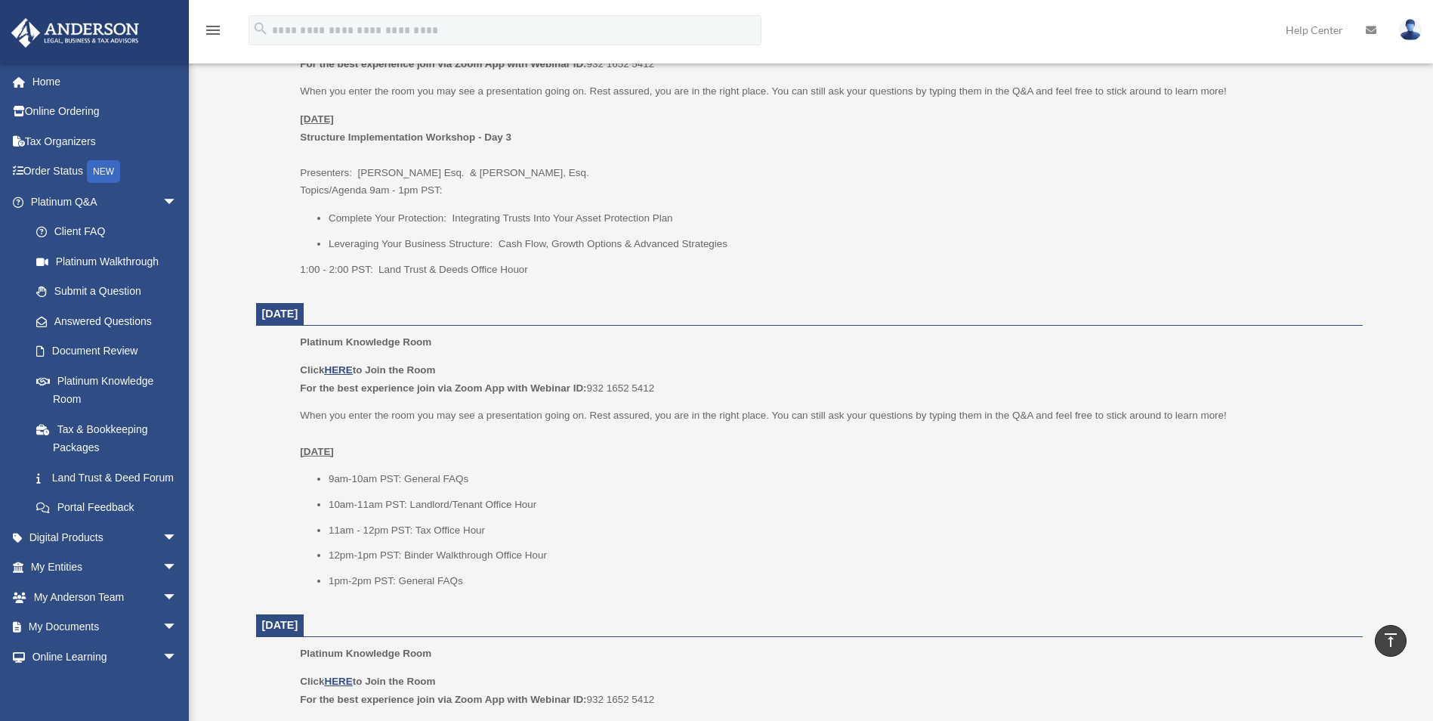
scroll to position [1386, 0]
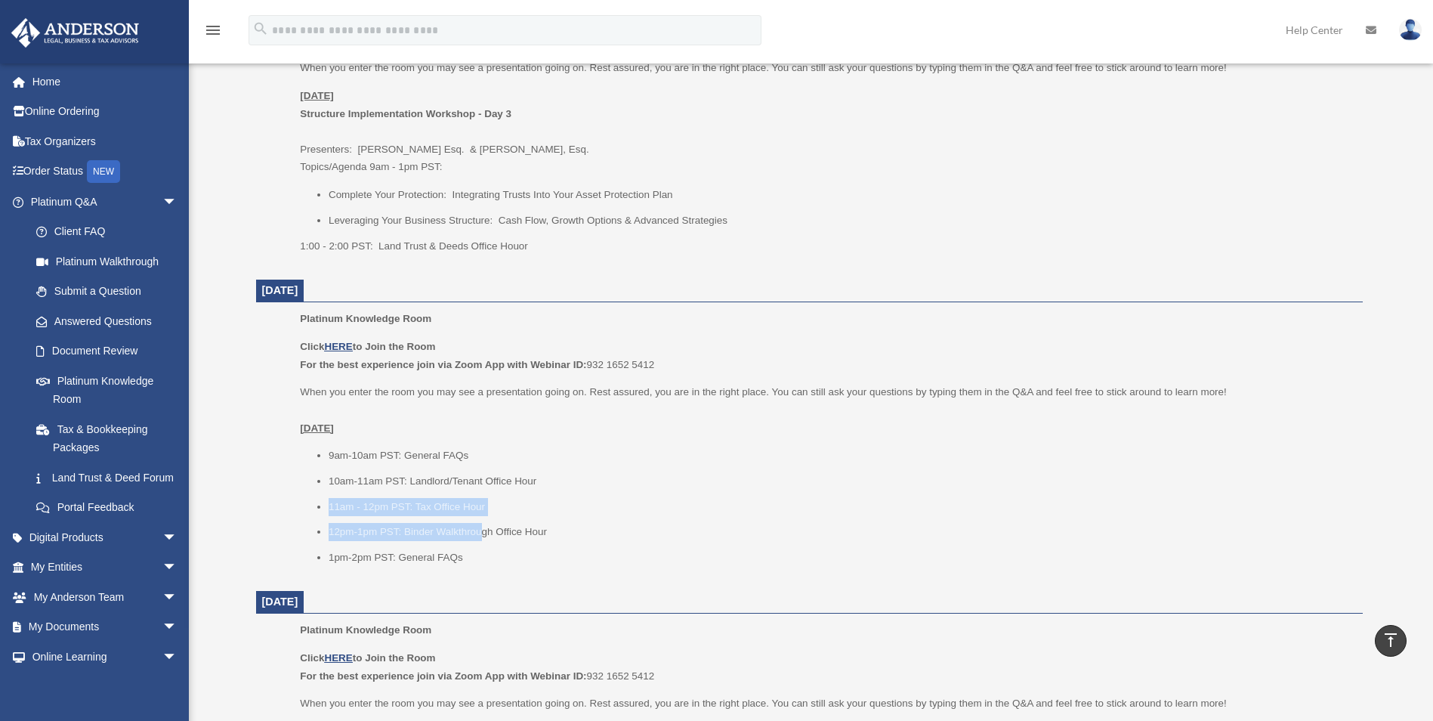
drag, startPoint x: 318, startPoint y: 504, endPoint x: 479, endPoint y: 518, distance: 161.6
click at [479, 518] on ul "9am-10am PST: General FAQs 10am-11am PST: Landlord/Tenant Office Hour 11am - 12…" at bounding box center [826, 505] width 1052 height 119
drag, startPoint x: 479, startPoint y: 518, endPoint x: 561, endPoint y: 523, distance: 81.7
click at [561, 523] on li "12pm-1pm PST: Binder Walkthrough Office Hour" at bounding box center [841, 532] width 1024 height 18
drag, startPoint x: 558, startPoint y: 509, endPoint x: 405, endPoint y: 508, distance: 153.4
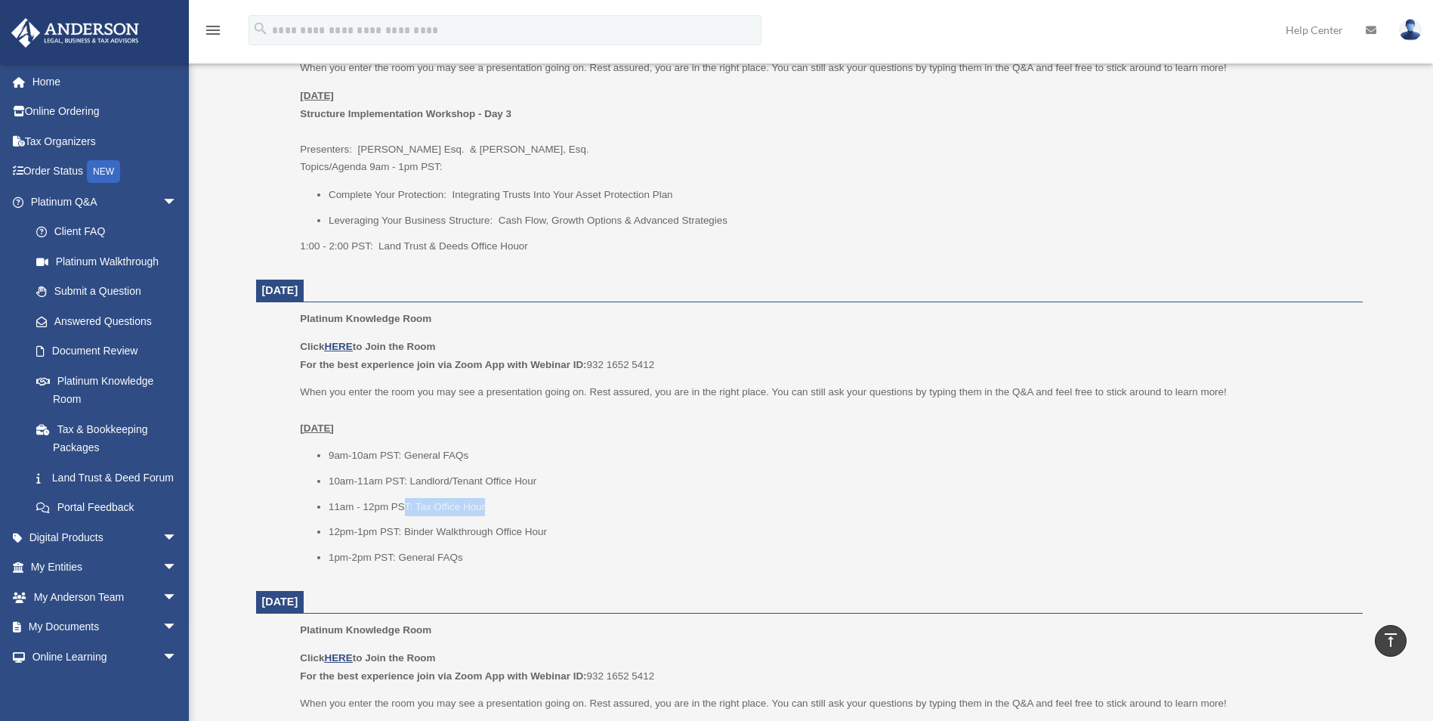
click at [405, 508] on li "11am - 12pm PST: Tax Office Hour" at bounding box center [841, 507] width 1024 height 18
drag, startPoint x: 405, startPoint y: 508, endPoint x: 723, endPoint y: 539, distance: 319.5
click at [723, 539] on li "12pm-1pm PST: Binder Walkthrough Office Hour" at bounding box center [841, 532] width 1024 height 18
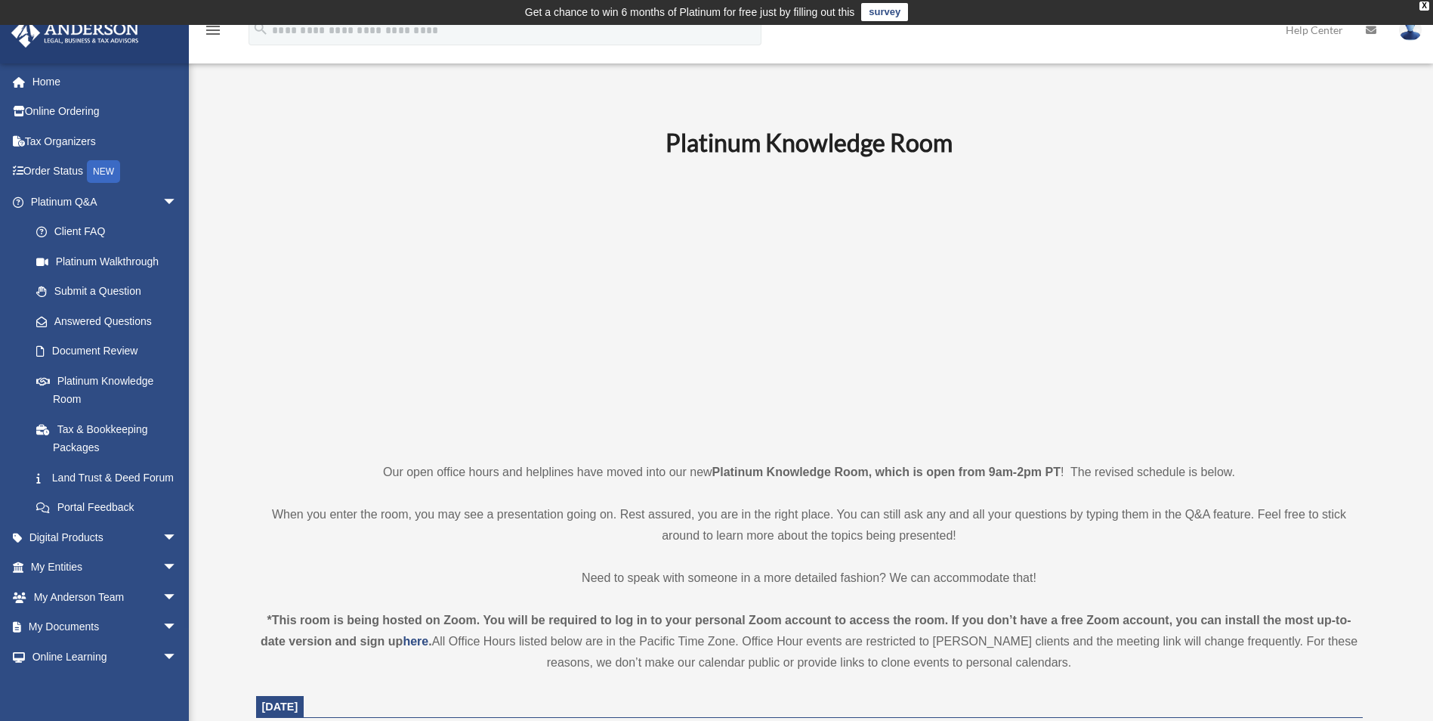
scroll to position [0, 0]
click at [432, 295] on p at bounding box center [809, 310] width 1107 height 262
click at [400, 289] on p at bounding box center [809, 310] width 1107 height 262
click at [344, 303] on p at bounding box center [809, 310] width 1107 height 262
click at [331, 313] on p at bounding box center [809, 310] width 1107 height 262
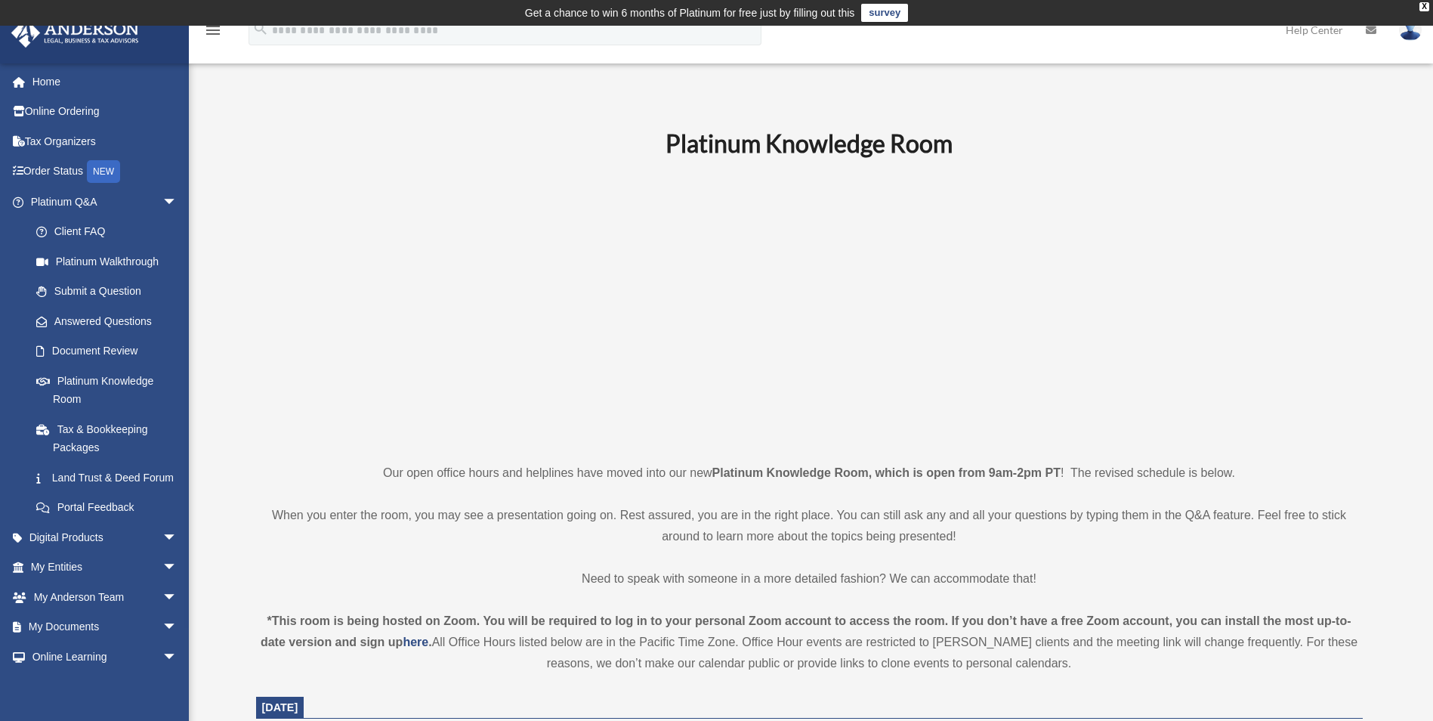
click at [283, 290] on p at bounding box center [809, 310] width 1107 height 262
click at [280, 346] on p at bounding box center [809, 310] width 1107 height 262
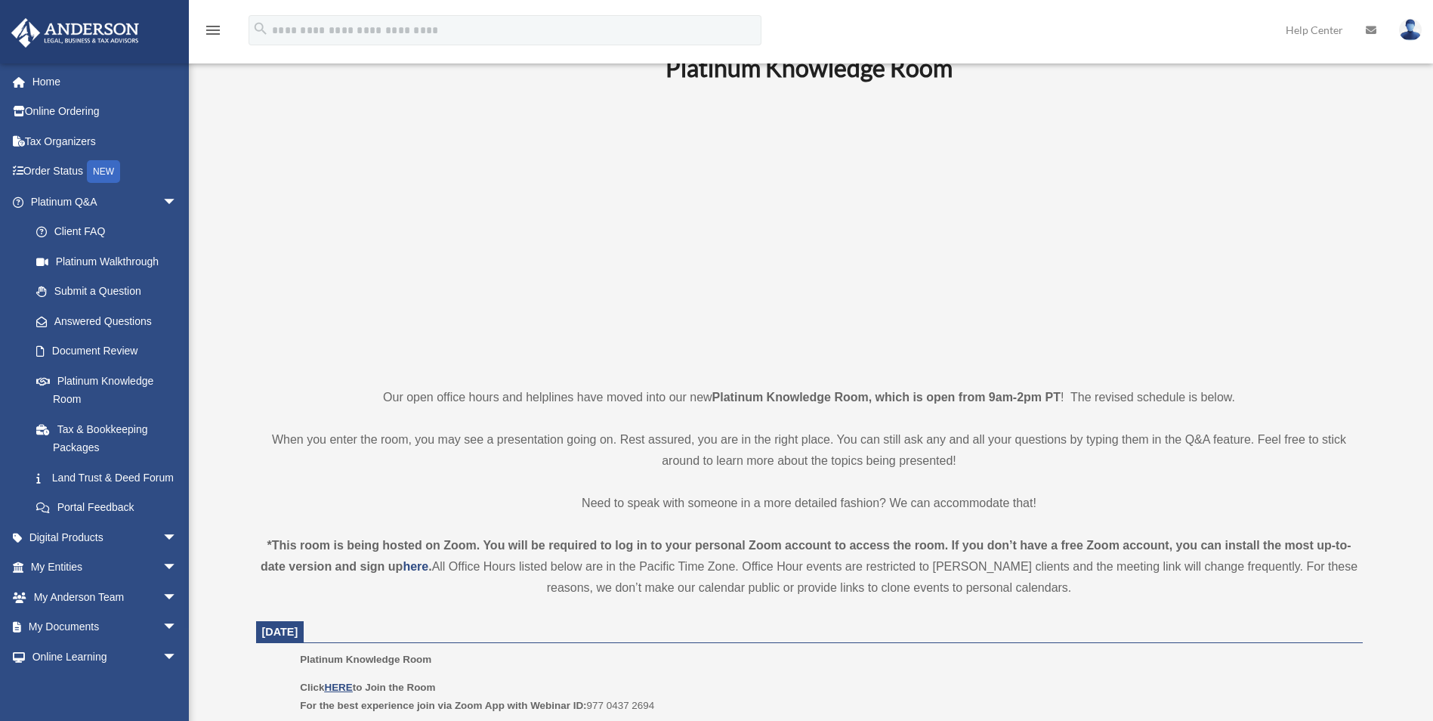
click at [381, 308] on p at bounding box center [809, 234] width 1107 height 262
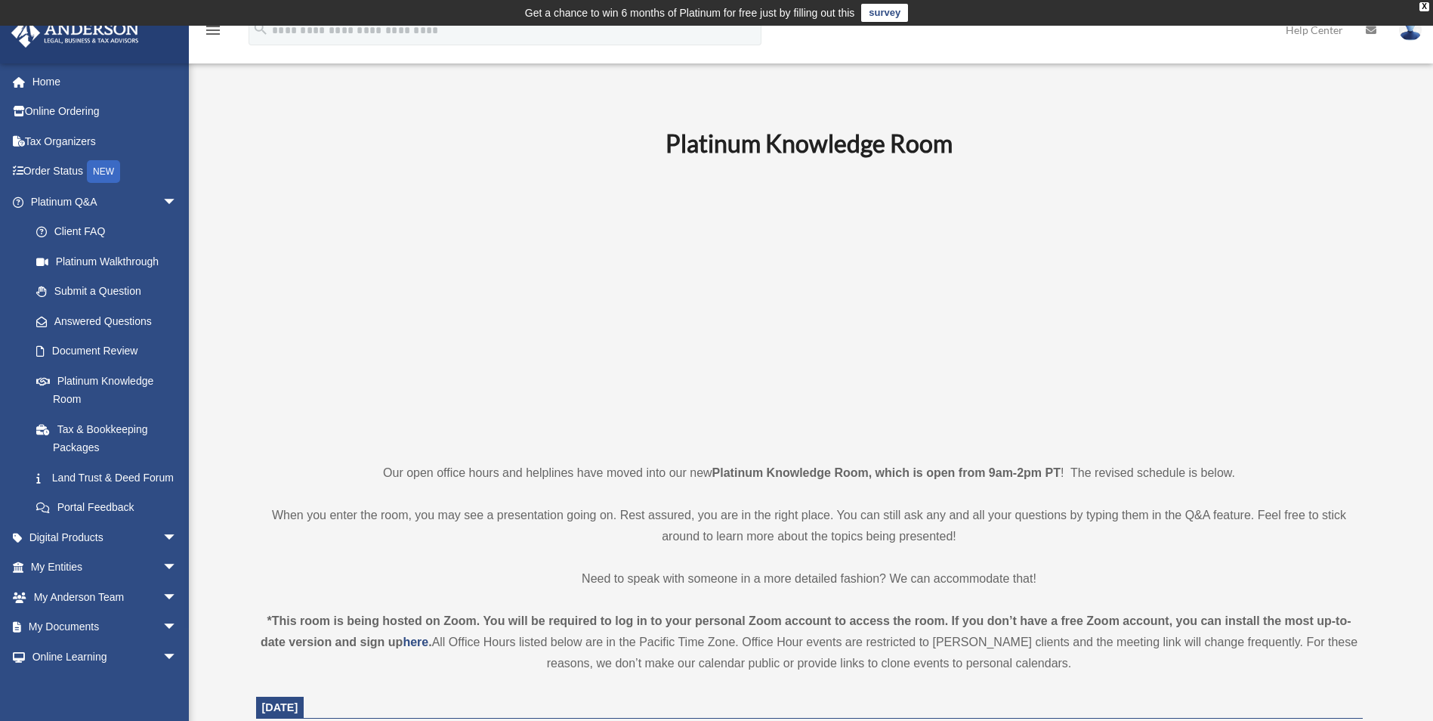
click at [377, 218] on p at bounding box center [809, 310] width 1107 height 262
click at [331, 250] on p at bounding box center [809, 310] width 1107 height 262
click at [273, 293] on p at bounding box center [809, 310] width 1107 height 262
click at [383, 283] on p at bounding box center [809, 310] width 1107 height 262
click at [463, 297] on p at bounding box center [809, 310] width 1107 height 262
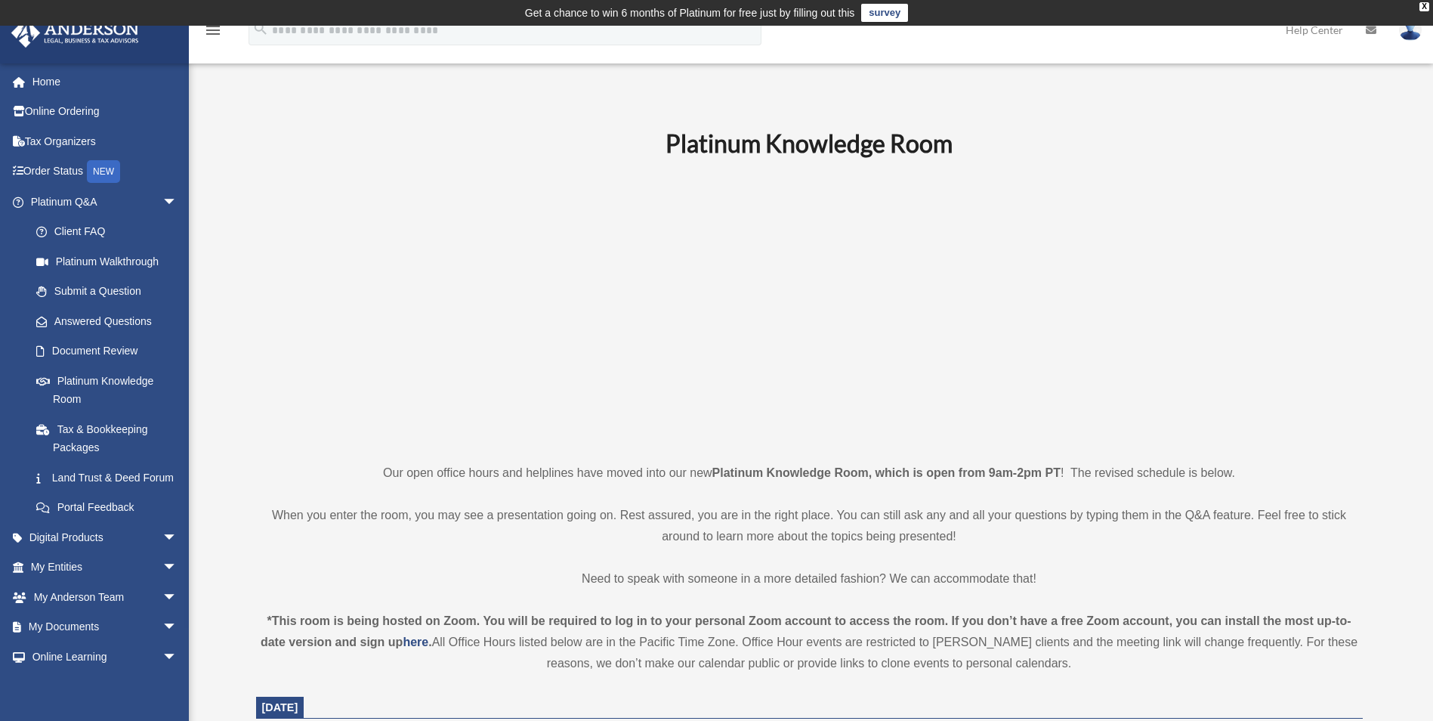
click at [335, 295] on p at bounding box center [809, 310] width 1107 height 262
click at [329, 304] on p at bounding box center [809, 310] width 1107 height 262
click at [314, 331] on p at bounding box center [809, 310] width 1107 height 262
